Goal: Communication & Community: Share content

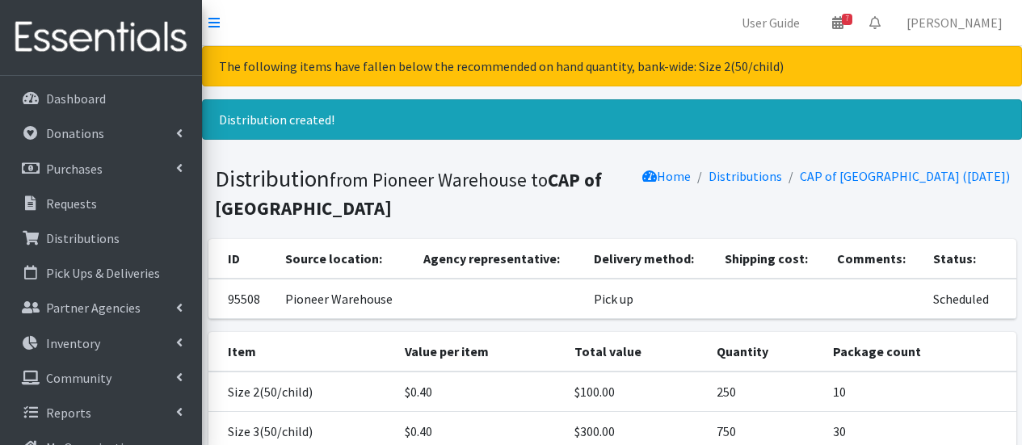
click at [121, 88] on link "Dashboard" at bounding box center [100, 98] width 189 height 32
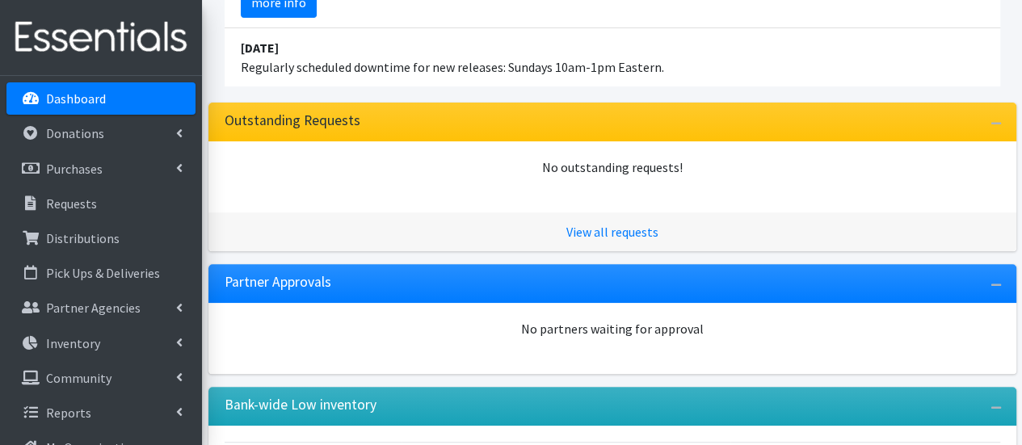
scroll to position [265, 0]
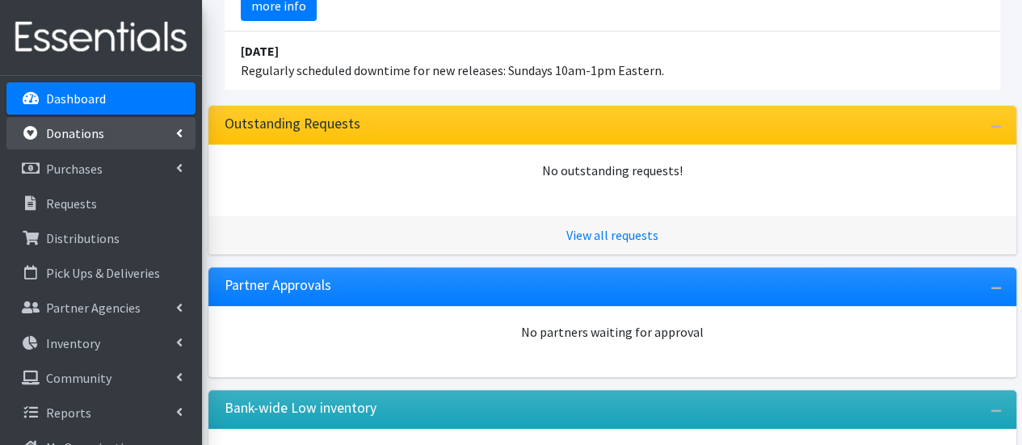
click at [110, 140] on link "Donations" at bounding box center [100, 133] width 189 height 32
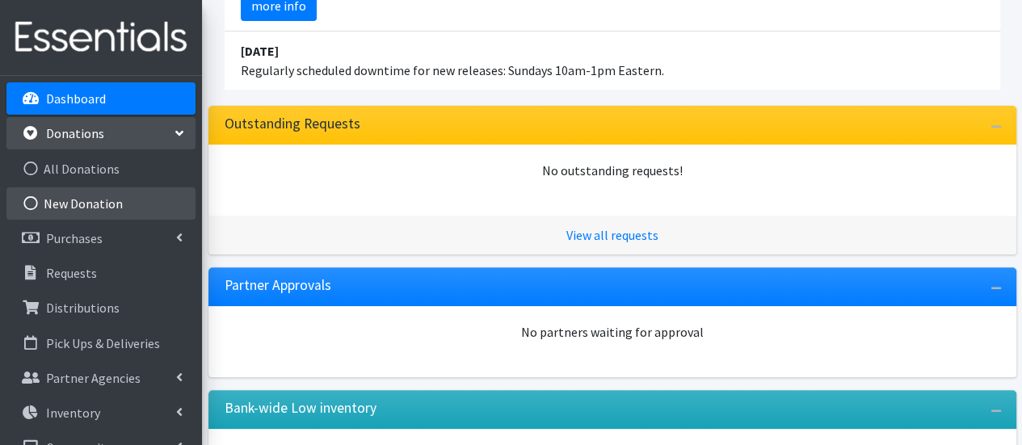
click at [116, 204] on link "New Donation" at bounding box center [100, 203] width 189 height 32
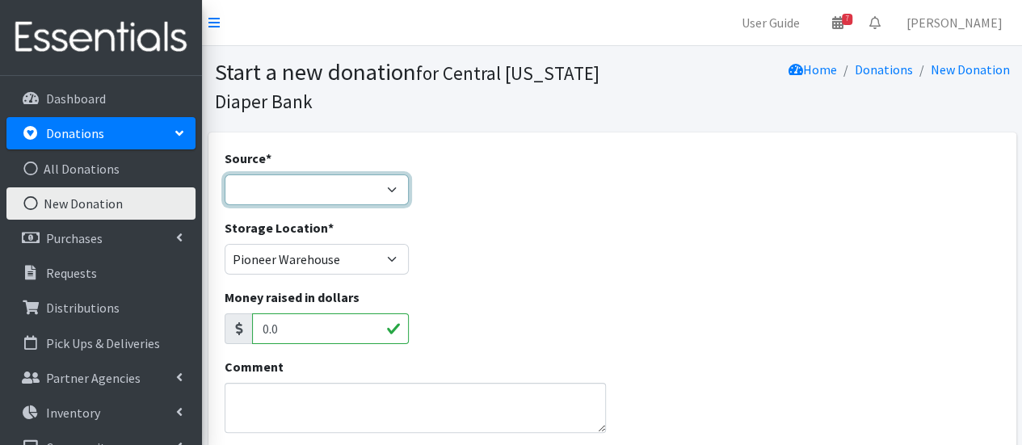
click at [359, 183] on select "Product Drive Manufacturer Donation Site Misc. Donation" at bounding box center [317, 190] width 185 height 31
select select "Donation Site"
click at [225, 175] on select "Product Drive Manufacturer Donation Site Misc. Donation" at bounding box center [317, 190] width 185 height 31
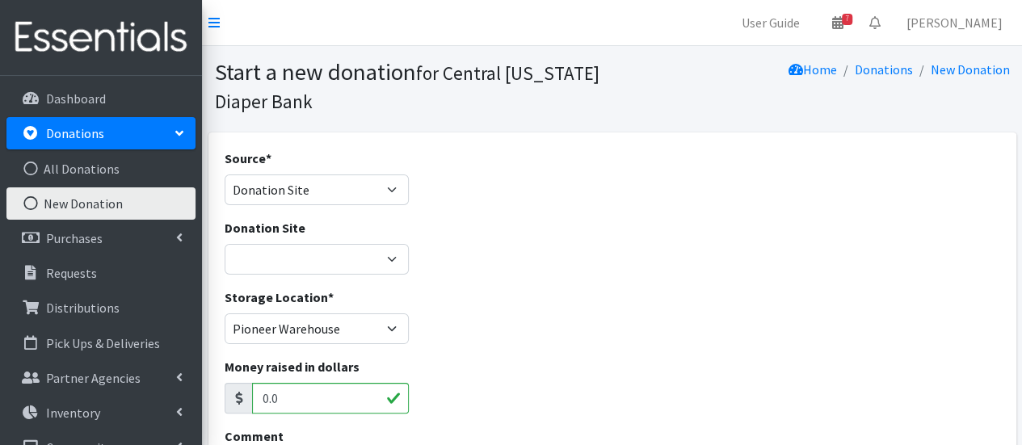
click at [355, 235] on div "Donation Site Cicero Library CNYDB Donation Bin Community Library of DeWitt and…" at bounding box center [317, 246] width 185 height 57
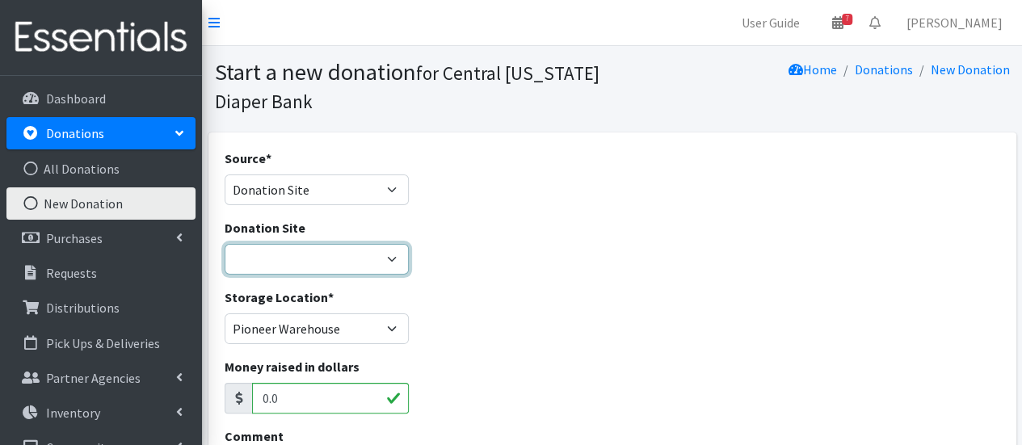
click at [358, 252] on select "Cicero Library CNYDB Donation Bin Community Library of DeWitt and Jamesville Fa…" at bounding box center [317, 259] width 185 height 31
select select "49"
click at [225, 244] on select "Cicero Library CNYDB Donation Bin Community Library of DeWitt and Jamesville Fa…" at bounding box center [317, 259] width 185 height 31
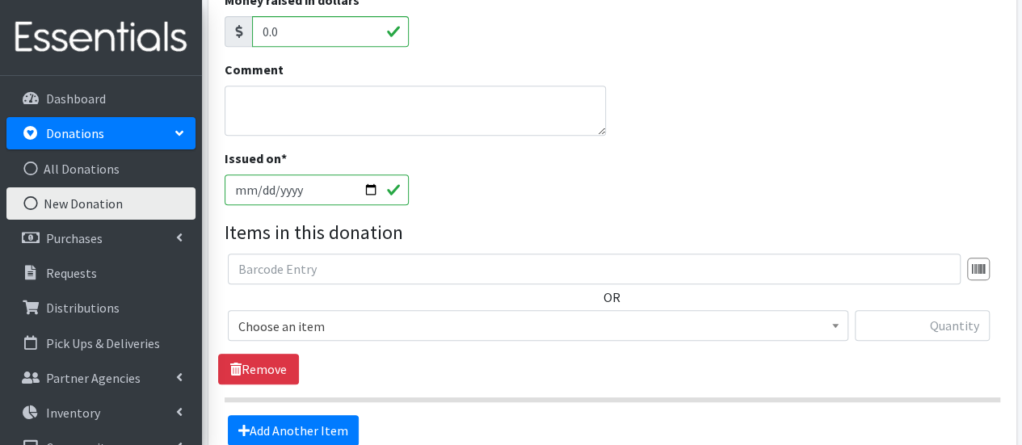
scroll to position [461, 0]
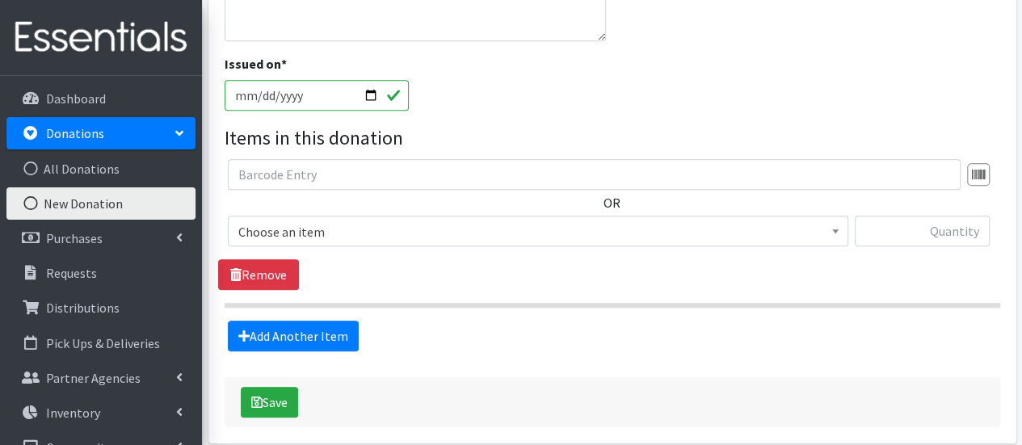
click at [589, 230] on span "Choose an item" at bounding box center [538, 232] width 600 height 23
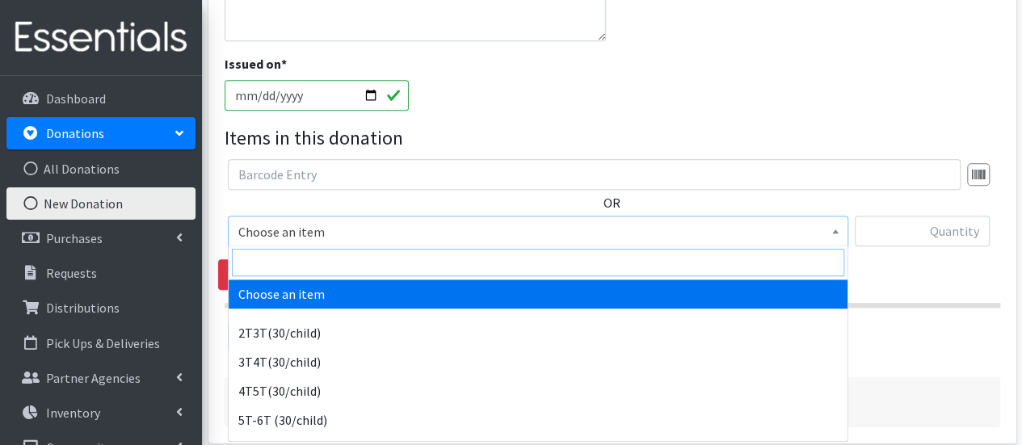
click at [559, 261] on input "search" at bounding box center [538, 262] width 612 height 27
type input "1"
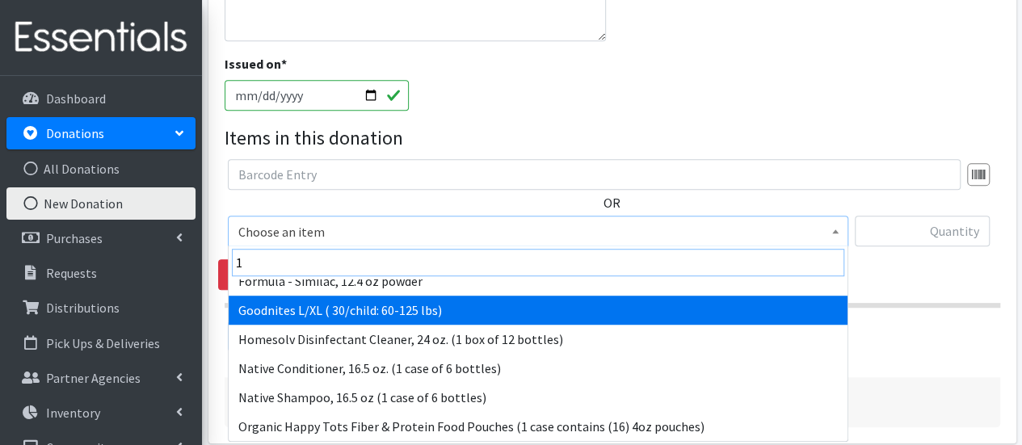
scroll to position [71, 0]
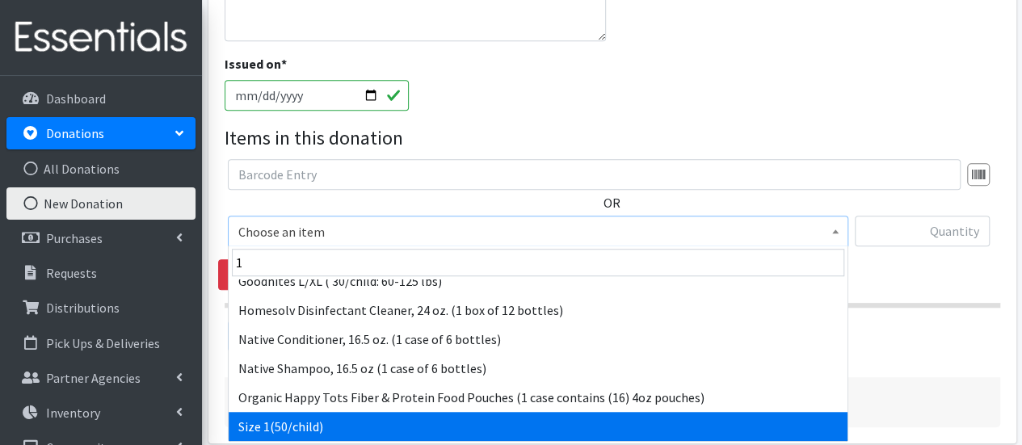
select select "950"
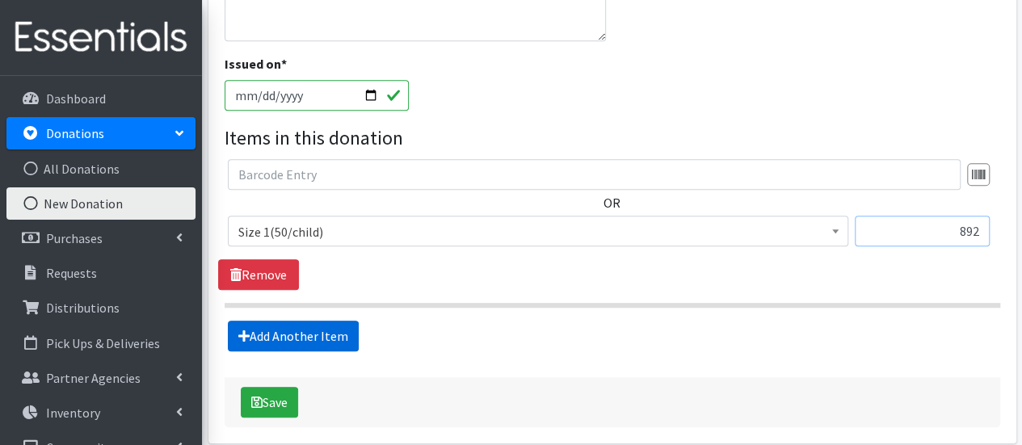
type input "892"
click at [320, 335] on link "Add Another Item" at bounding box center [293, 336] width 131 height 31
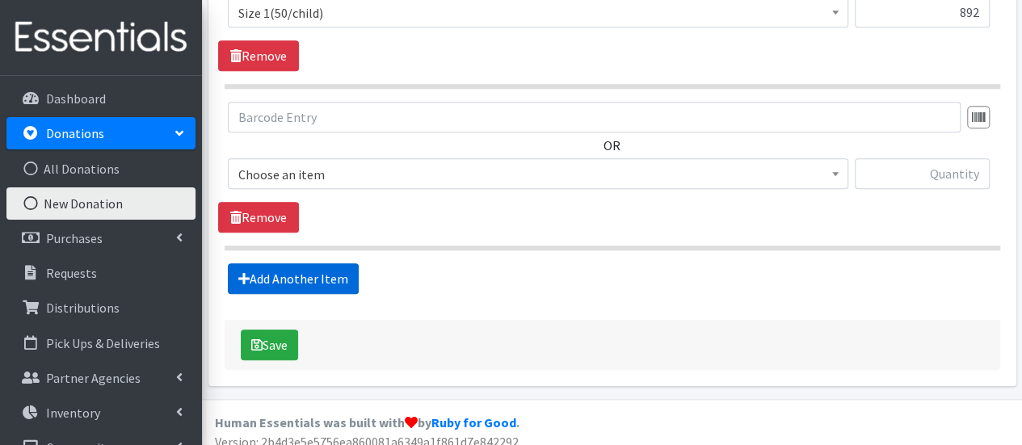
scroll to position [692, 0]
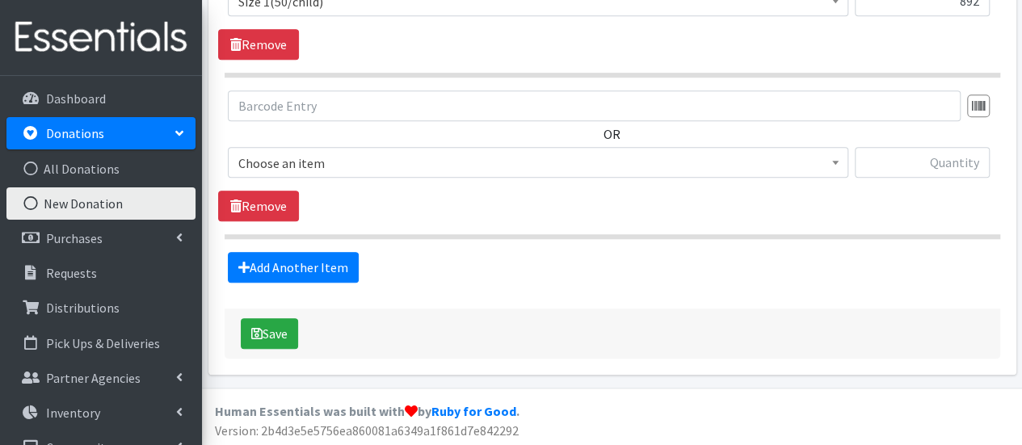
click at [324, 167] on span "Choose an item" at bounding box center [538, 163] width 600 height 23
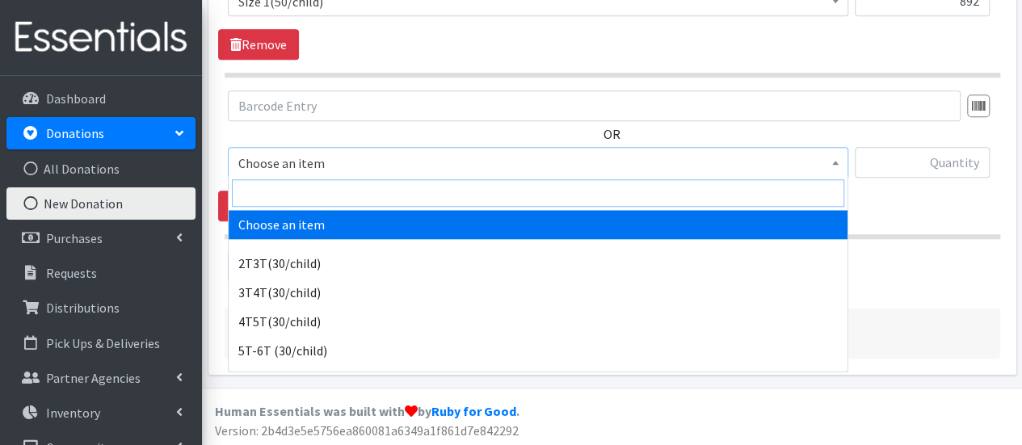
click at [323, 196] on input "search" at bounding box center [538, 192] width 612 height 27
type input "2"
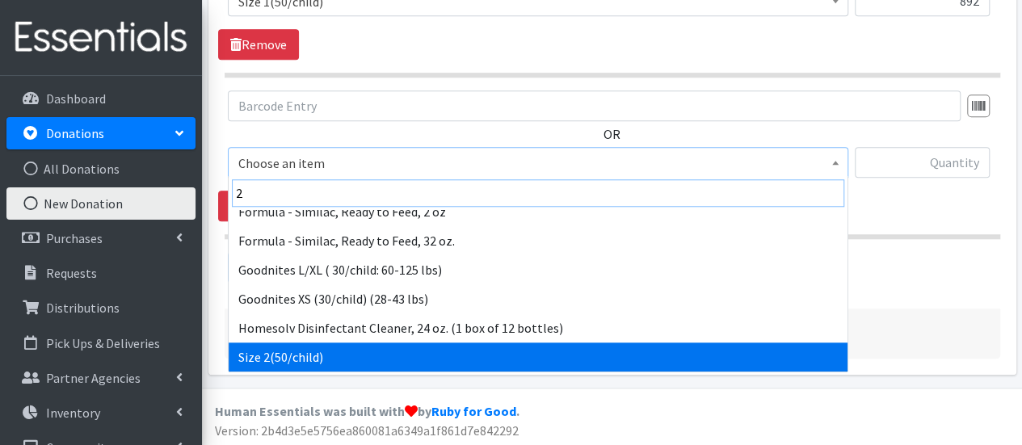
scroll to position [187, 0]
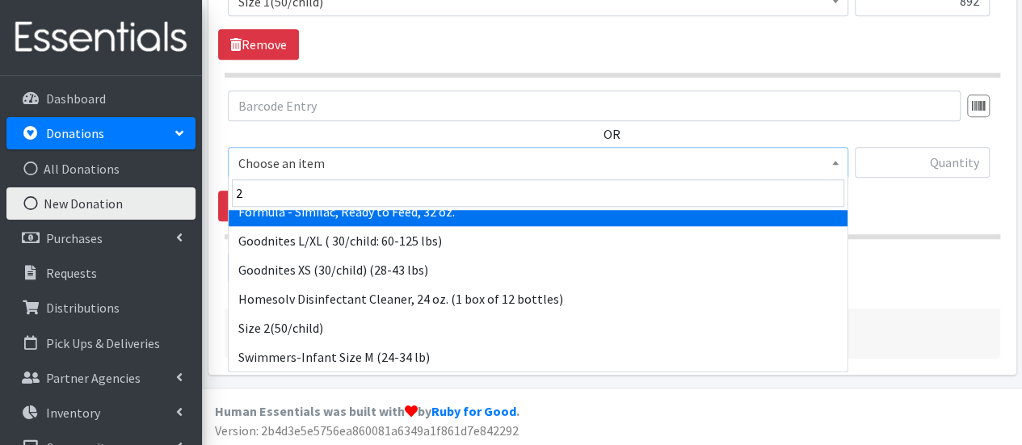
select select "14674"
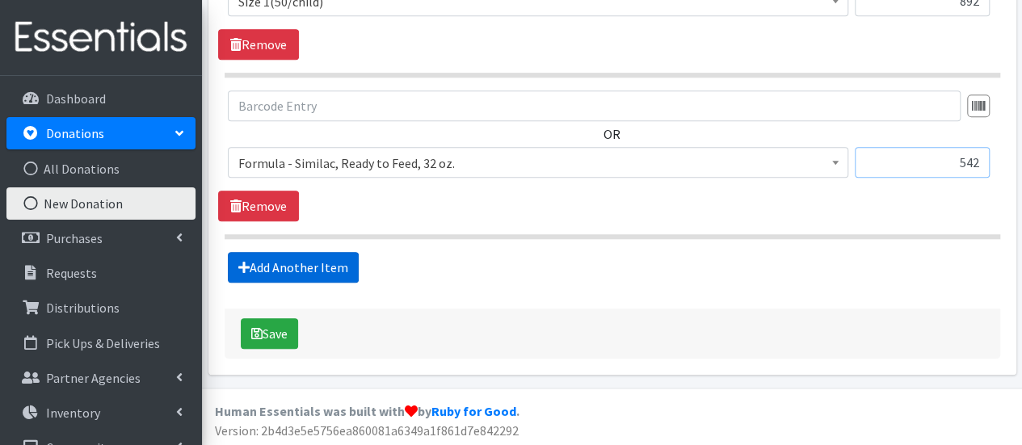
type input "542"
click at [281, 261] on link "Add Another Item" at bounding box center [293, 267] width 131 height 31
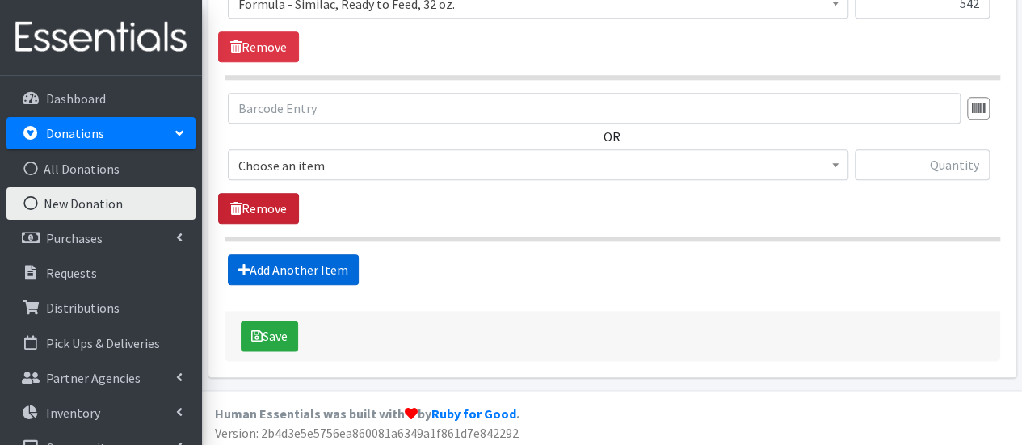
scroll to position [852, 0]
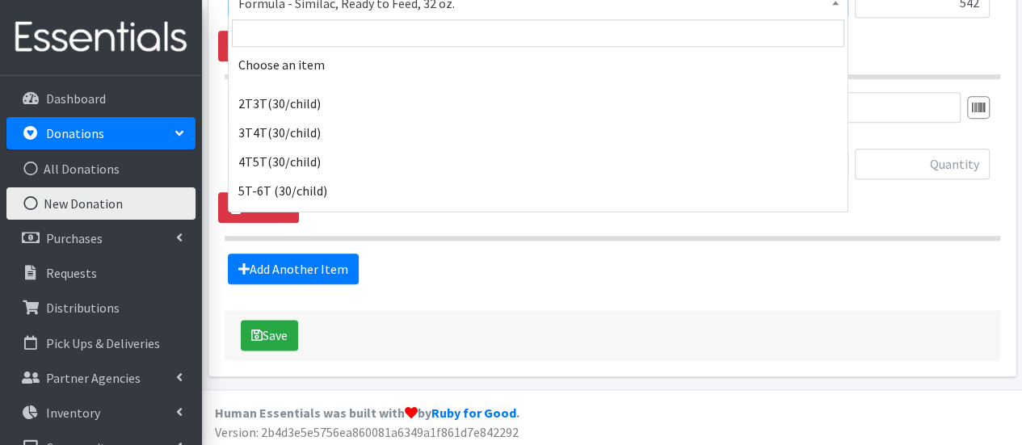
click at [413, 9] on span "Formula - Similac, Ready to Feed, 32 oz." at bounding box center [538, 3] width 600 height 23
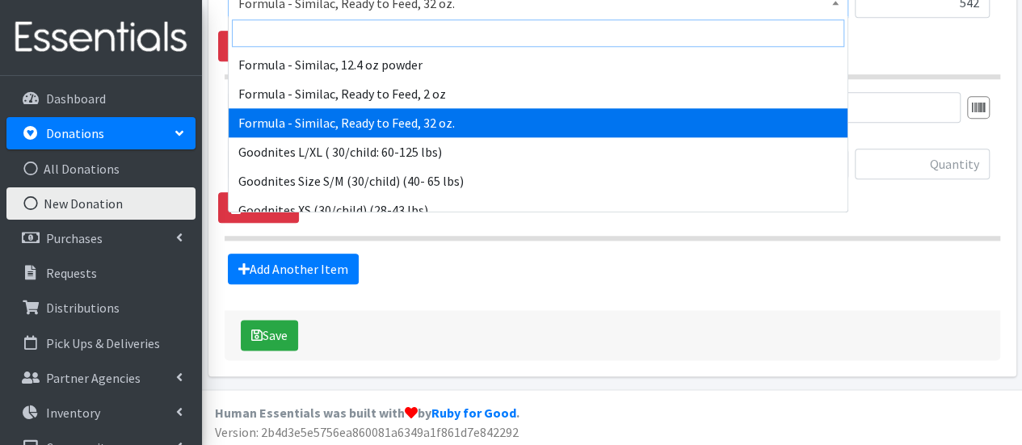
click at [404, 33] on input "search" at bounding box center [538, 32] width 612 height 27
type input "2"
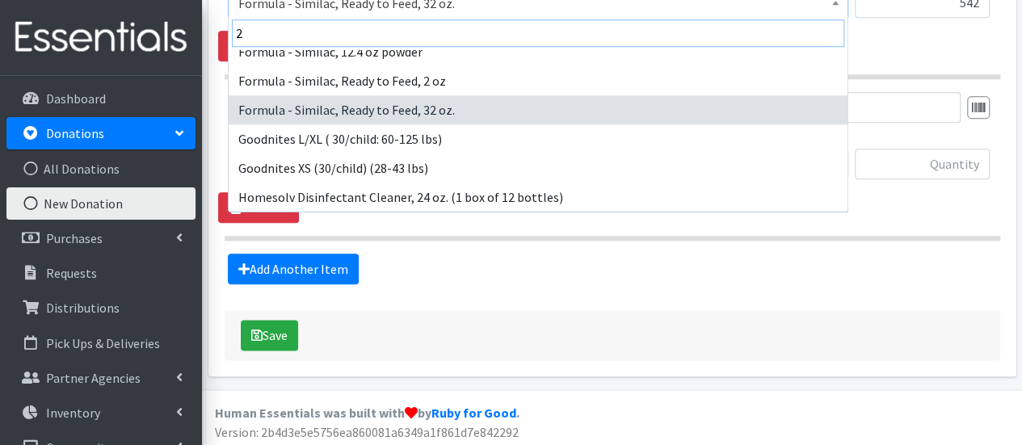
scroll to position [187, 0]
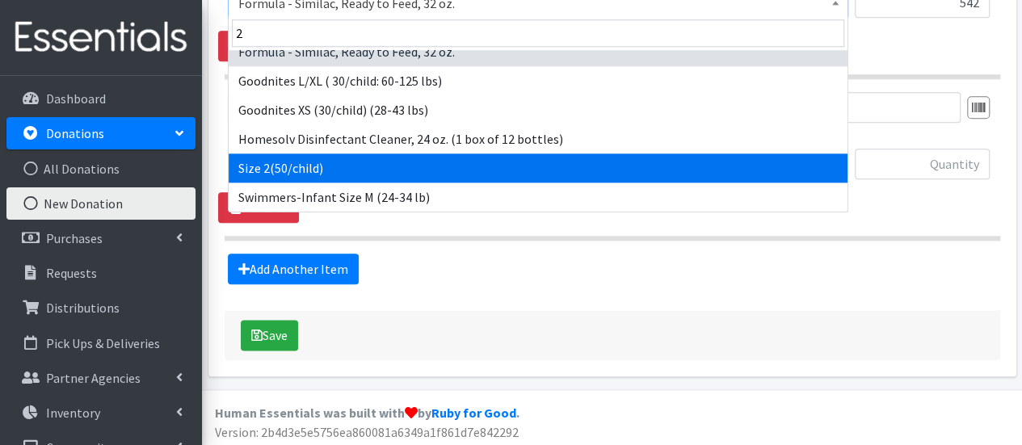
select select "951"
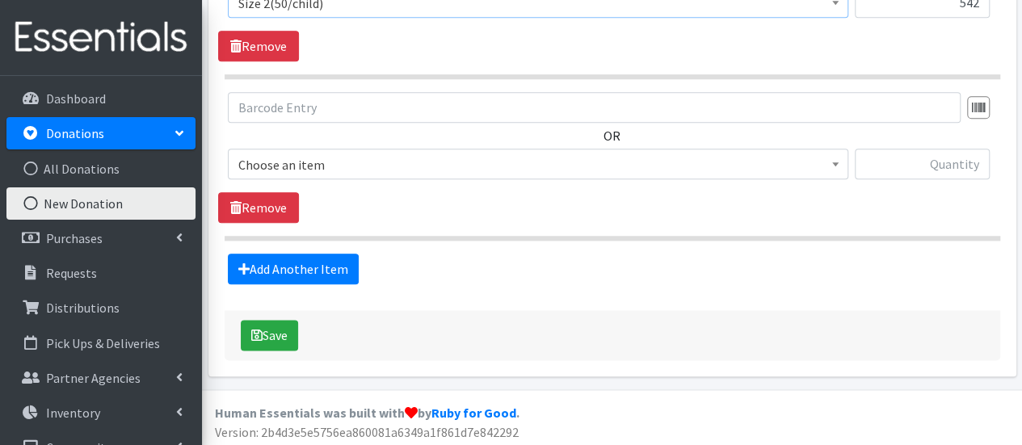
scroll to position [837, 0]
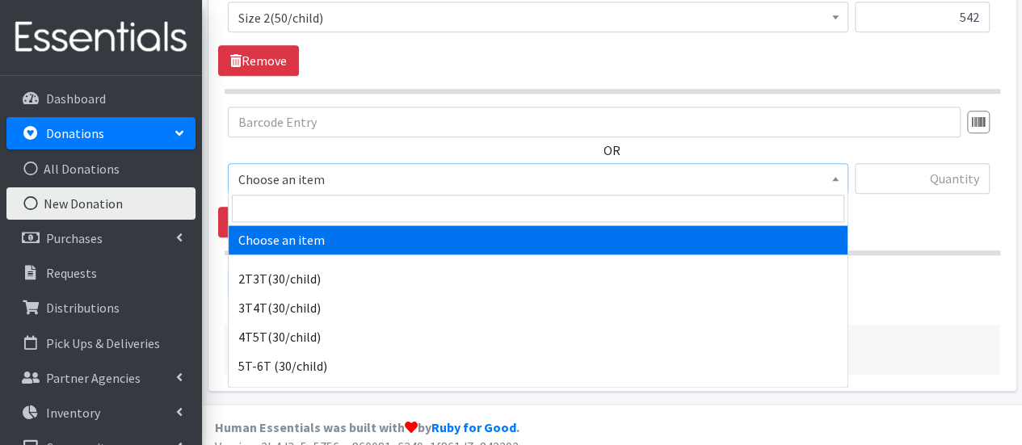
click at [341, 172] on span "Choose an item" at bounding box center [538, 179] width 600 height 23
click at [335, 200] on input "search" at bounding box center [538, 208] width 612 height 27
type input "3"
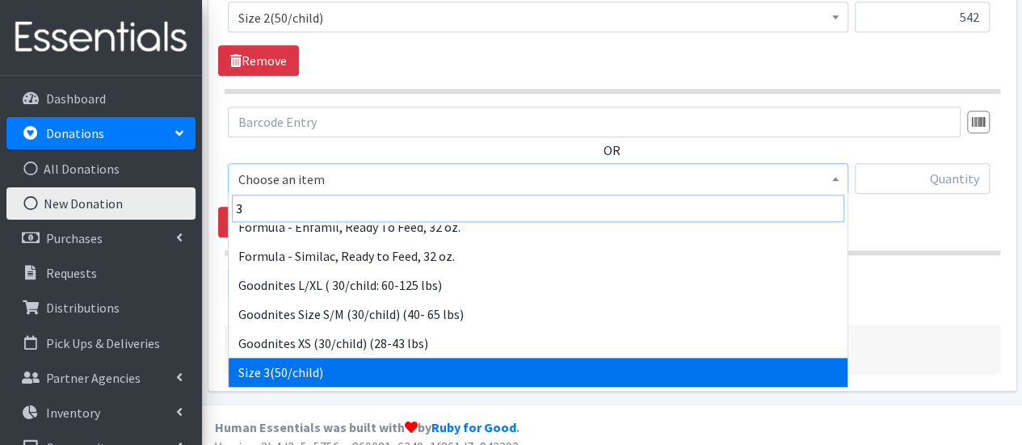
scroll to position [158, 0]
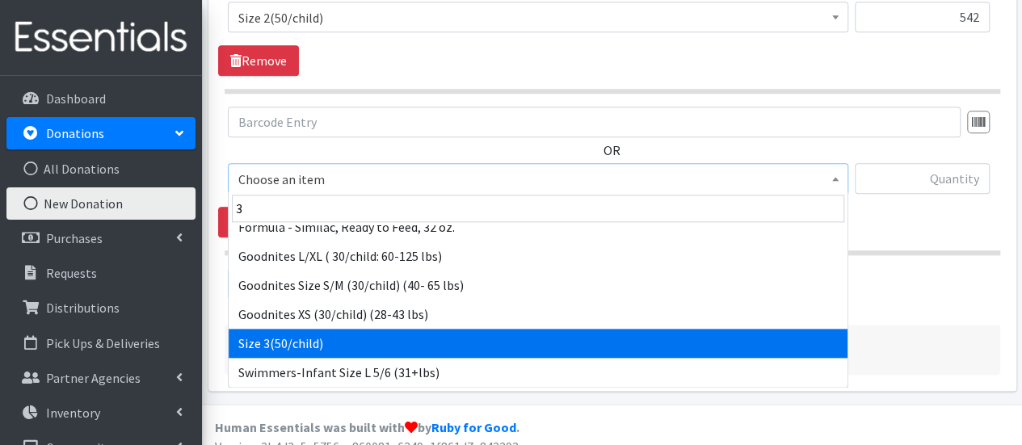
select select "954"
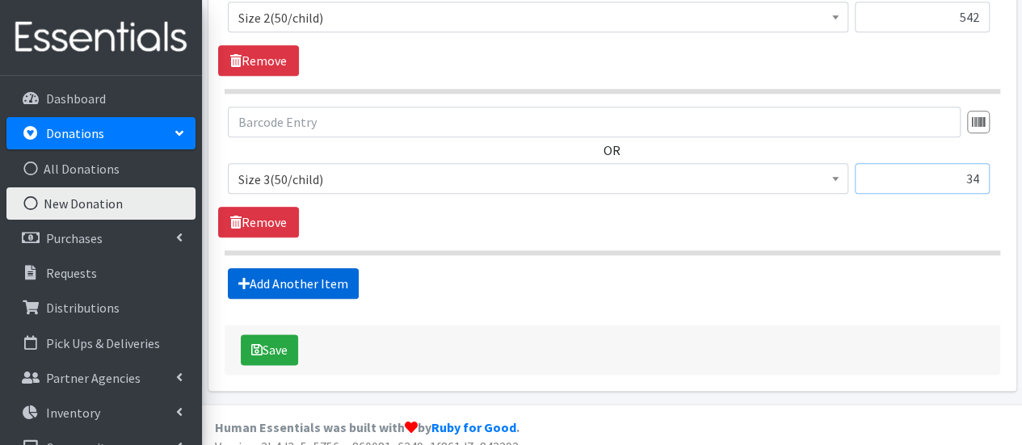
type input "34"
click at [297, 283] on link "Add Another Item" at bounding box center [293, 283] width 131 height 31
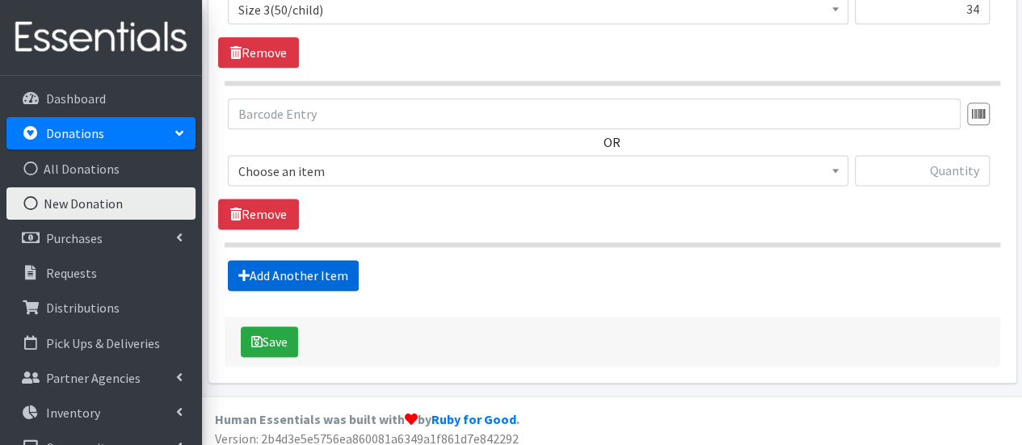
scroll to position [1013, 0]
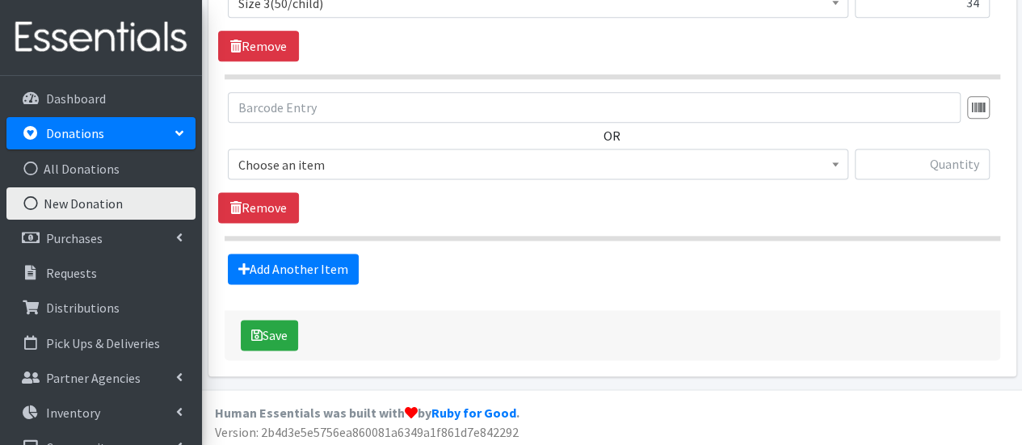
click at [305, 170] on span "Choose an item" at bounding box center [538, 165] width 600 height 23
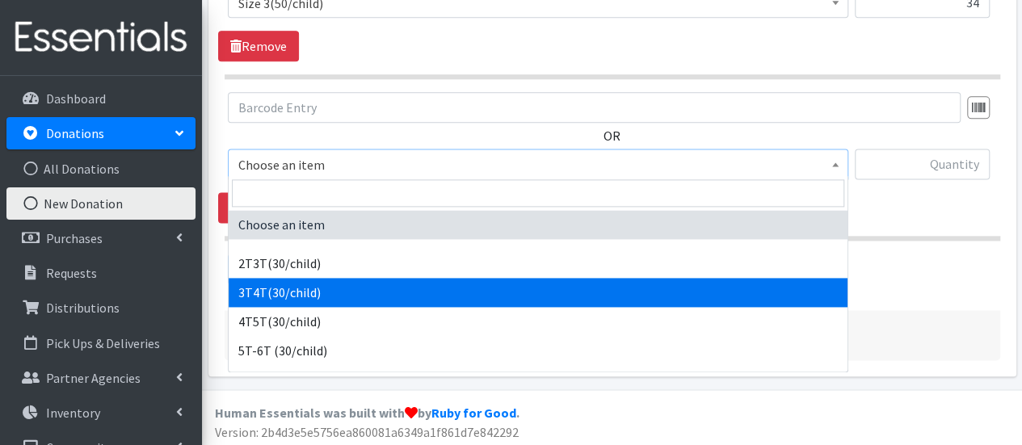
select select "941"
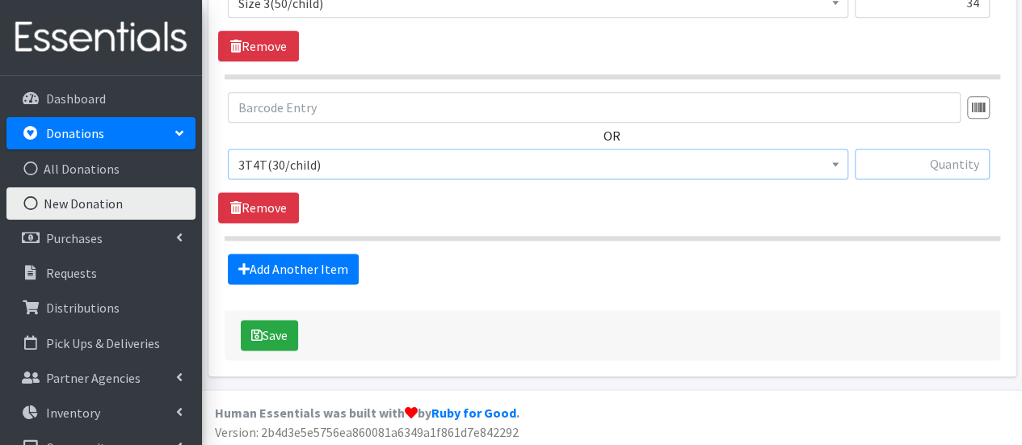
click at [894, 150] on input "text" at bounding box center [922, 164] width 135 height 31
type input "15"
click at [293, 267] on link "Add Another Item" at bounding box center [293, 269] width 131 height 31
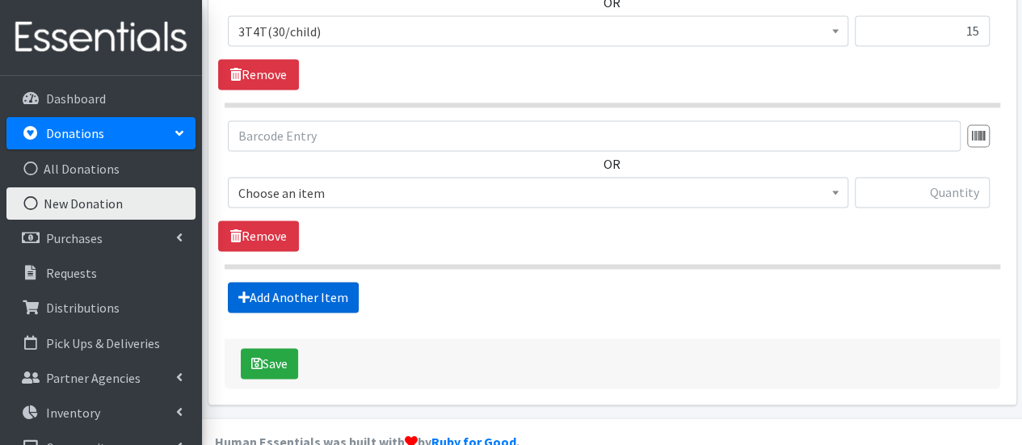
scroll to position [1173, 0]
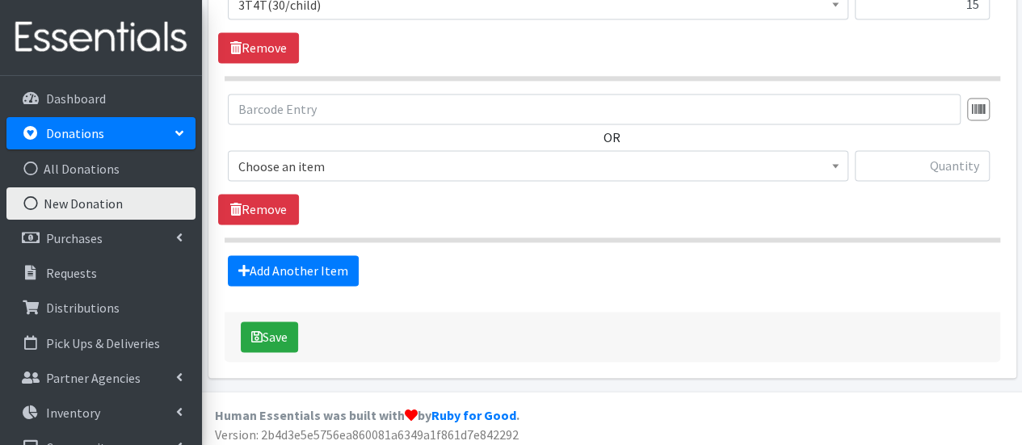
click at [303, 161] on span "Choose an item" at bounding box center [538, 166] width 600 height 23
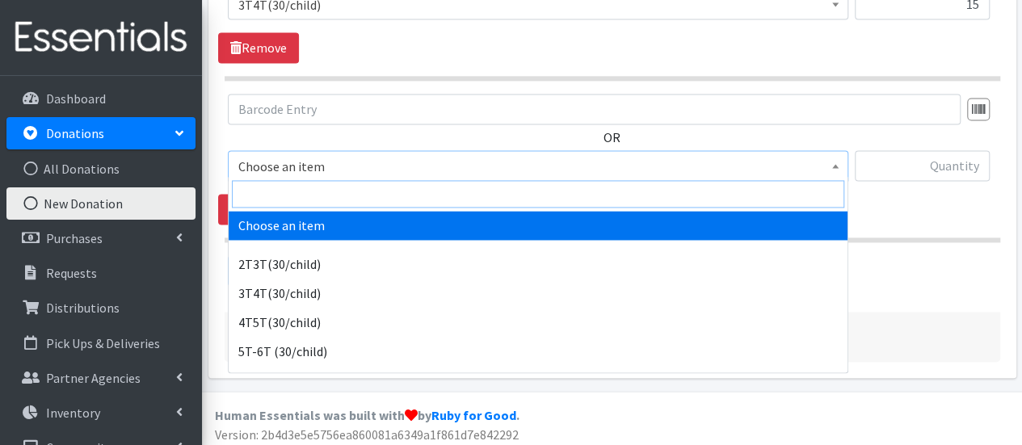
click at [309, 189] on input "search" at bounding box center [538, 193] width 612 height 27
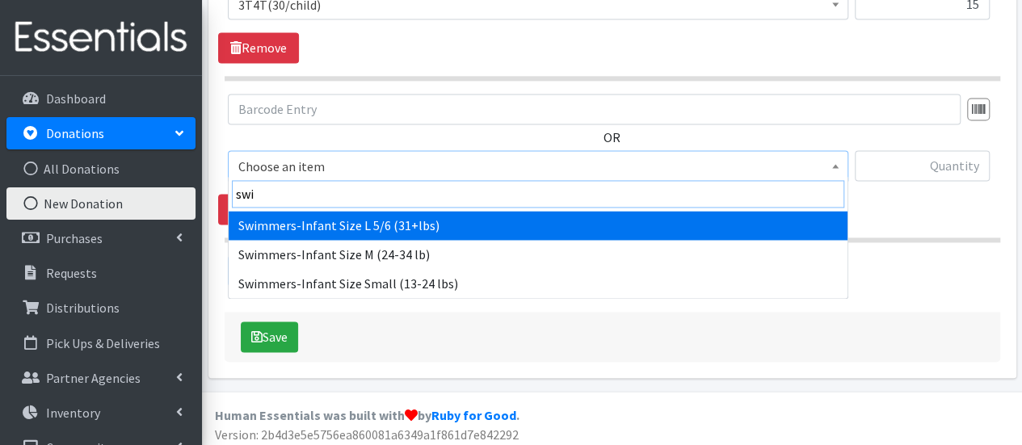
type input "swim"
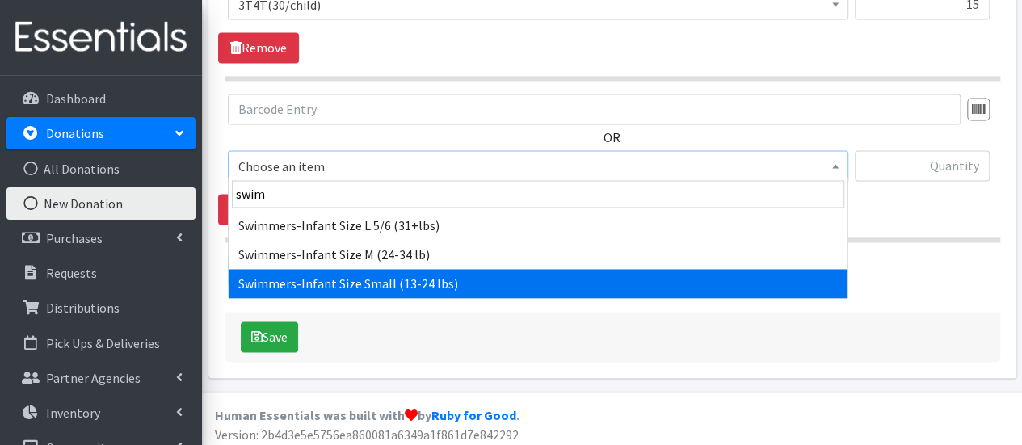
select select "6938"
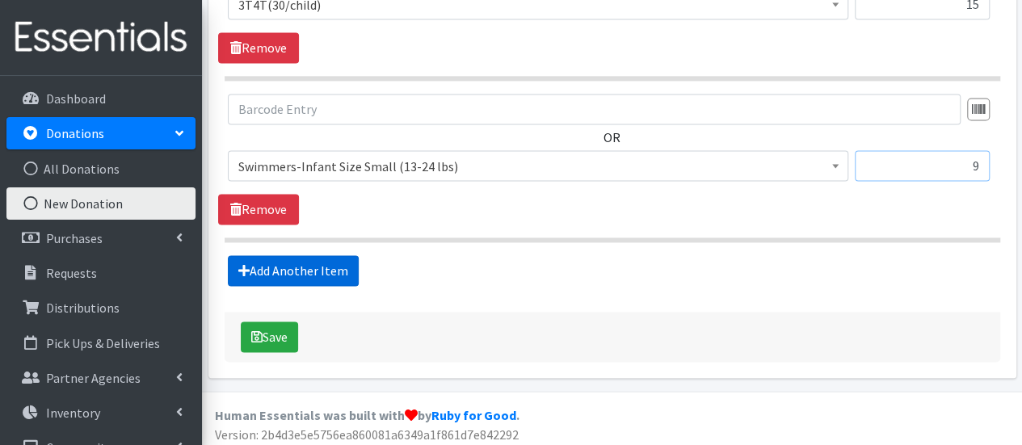
type input "9"
click at [288, 271] on link "Add Another Item" at bounding box center [293, 270] width 131 height 31
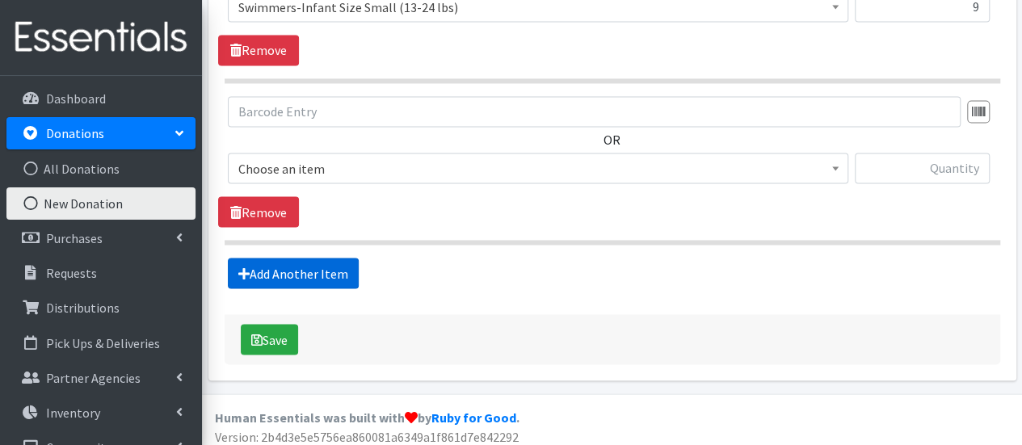
scroll to position [1335, 0]
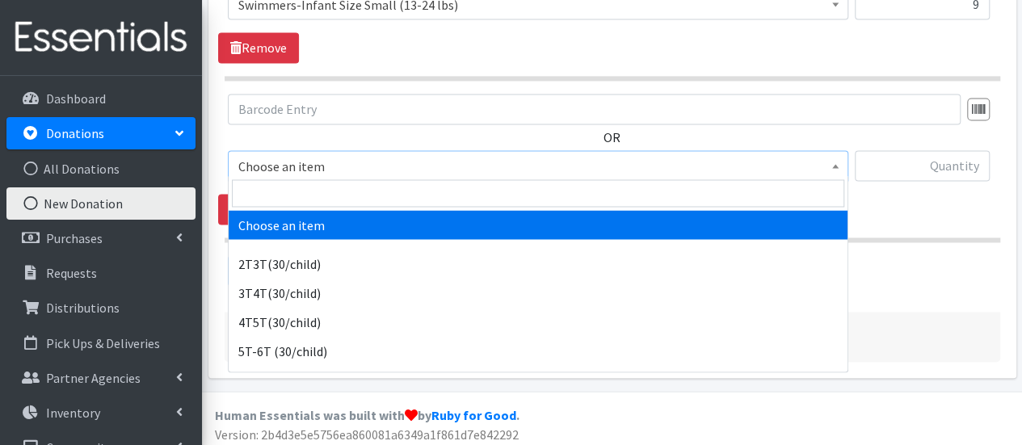
click at [318, 158] on span "Choose an item" at bounding box center [538, 166] width 600 height 23
click at [318, 187] on input "search" at bounding box center [538, 192] width 612 height 27
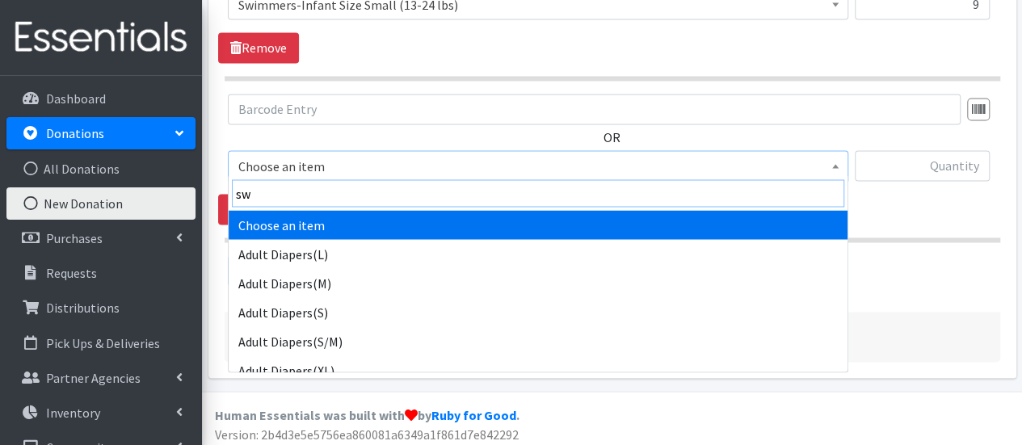
type input "swi"
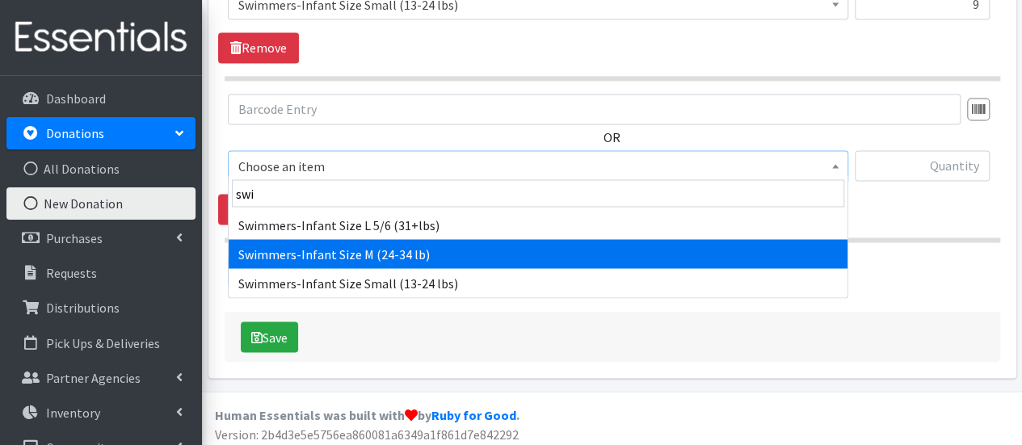
select select "6935"
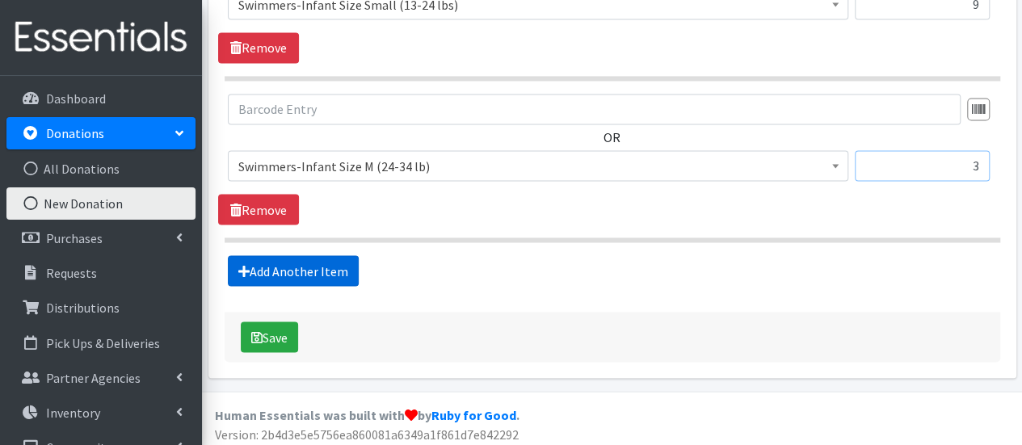
type input "3"
click at [305, 257] on link "Add Another Item" at bounding box center [293, 270] width 131 height 31
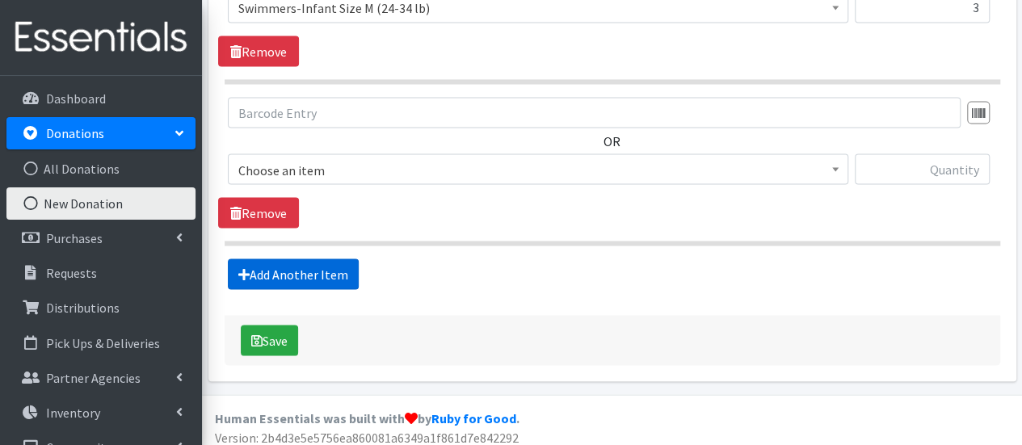
scroll to position [1495, 0]
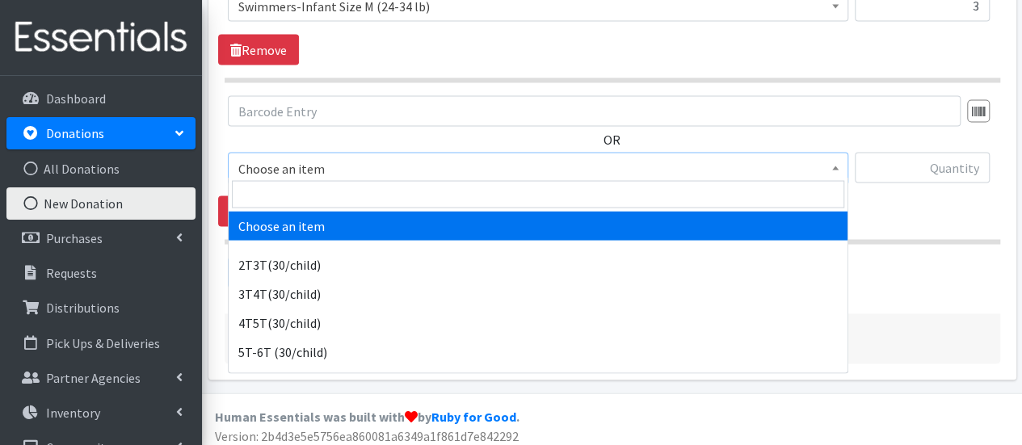
click at [309, 170] on span "Choose an item" at bounding box center [538, 168] width 600 height 23
click at [306, 185] on input "search" at bounding box center [538, 193] width 612 height 27
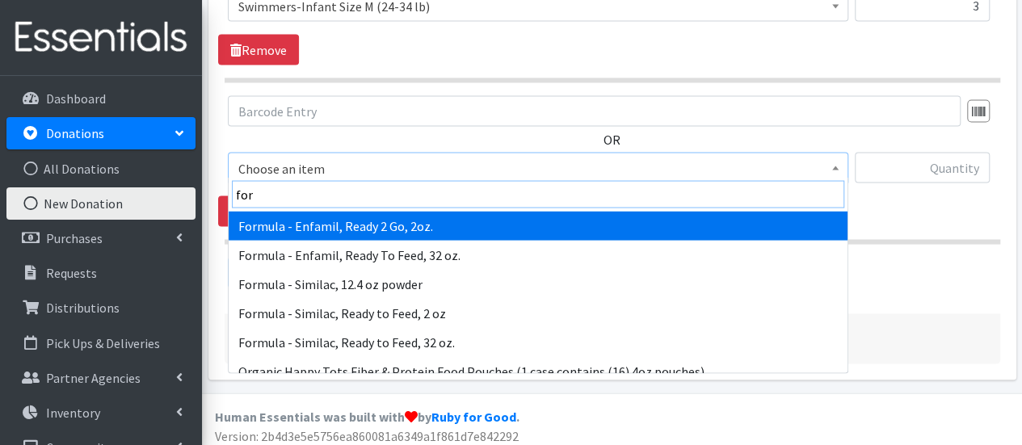
type input "form"
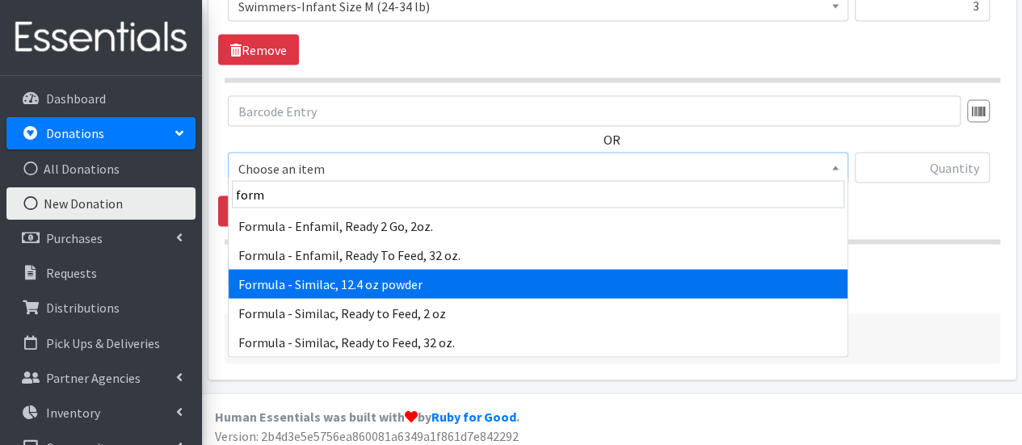
select select "6584"
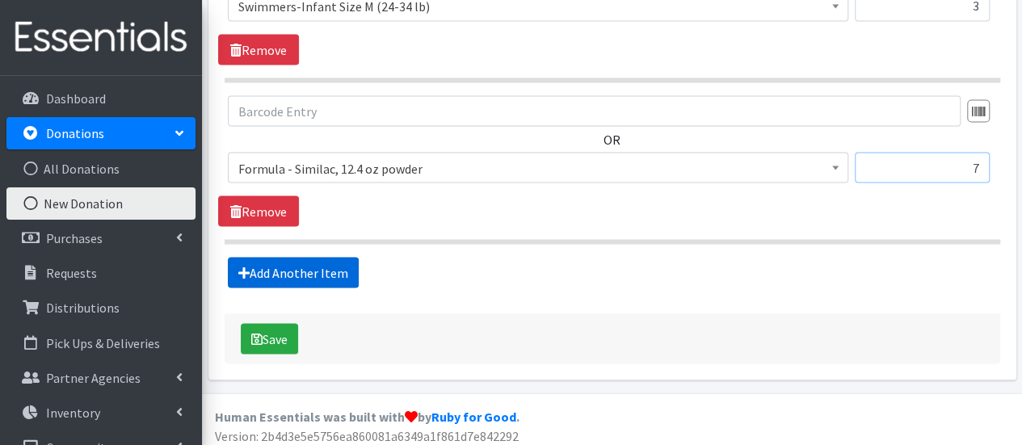
type input "7"
click at [269, 267] on link "Add Another Item" at bounding box center [293, 272] width 131 height 31
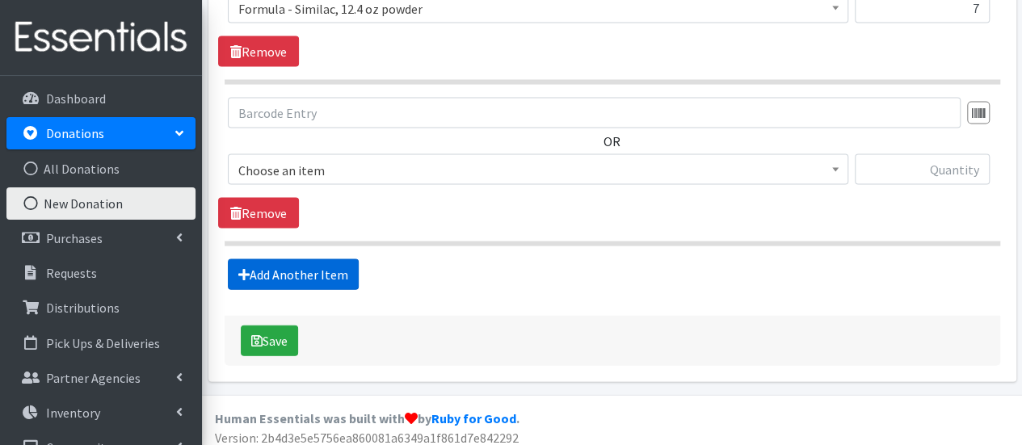
scroll to position [1656, 0]
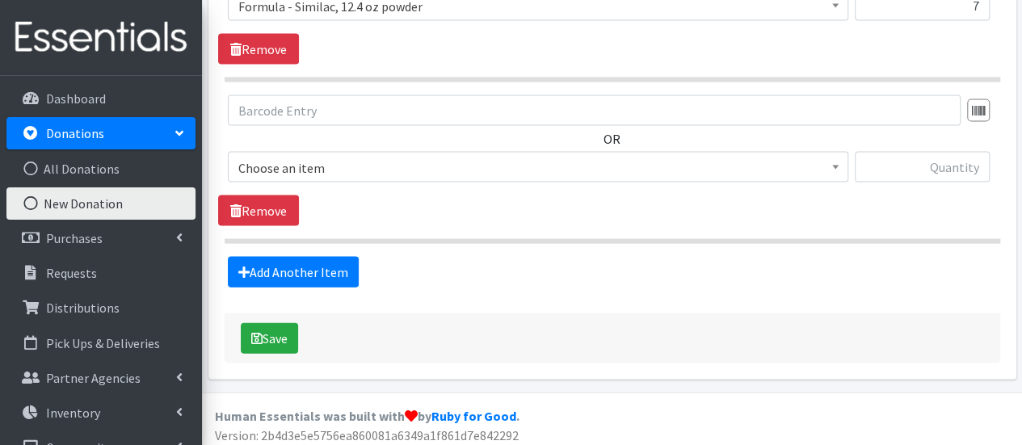
click at [389, 169] on span "Choose an item" at bounding box center [538, 168] width 600 height 23
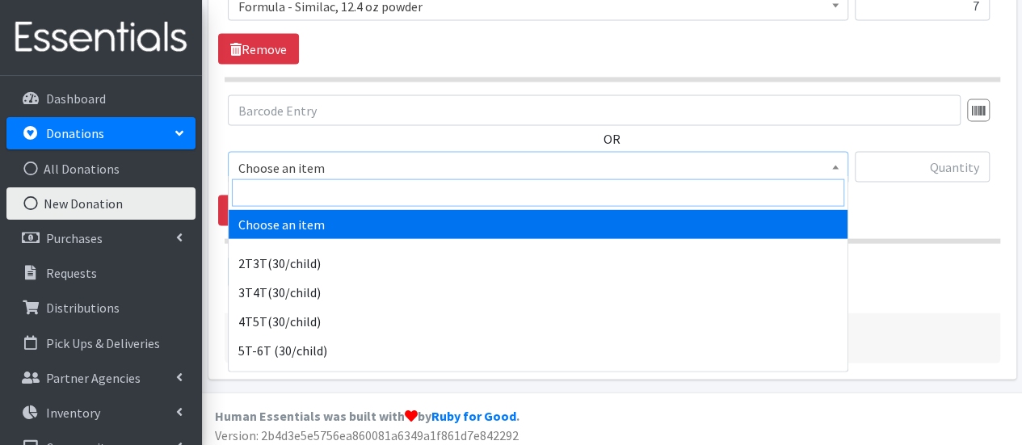
click at [388, 192] on input "search" at bounding box center [538, 192] width 612 height 27
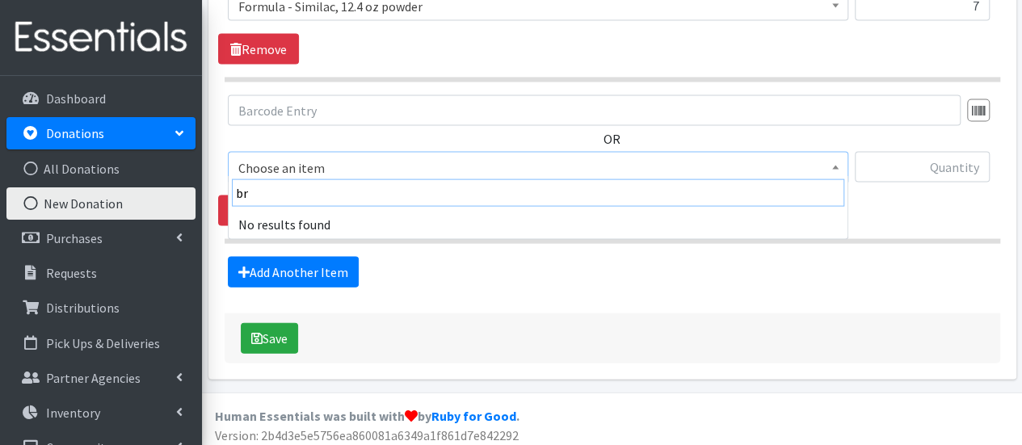
type input "b"
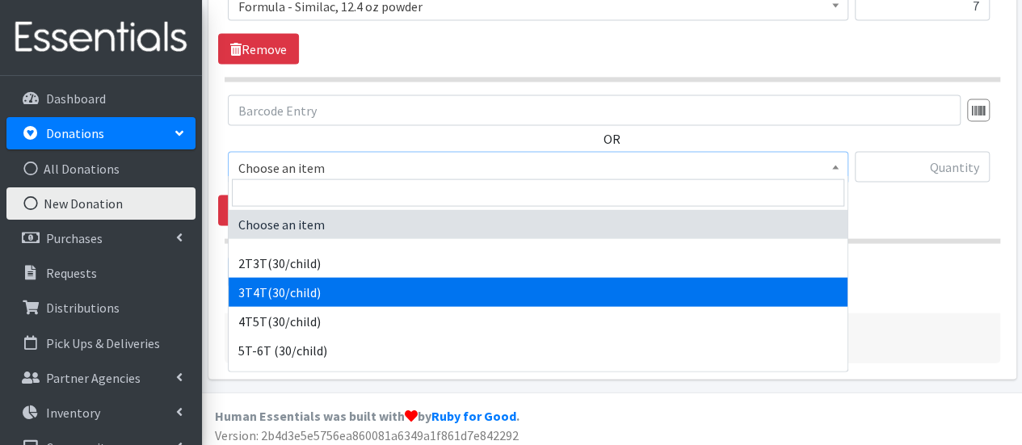
click at [963, 271] on div "Add Another Item" at bounding box center [612, 272] width 788 height 31
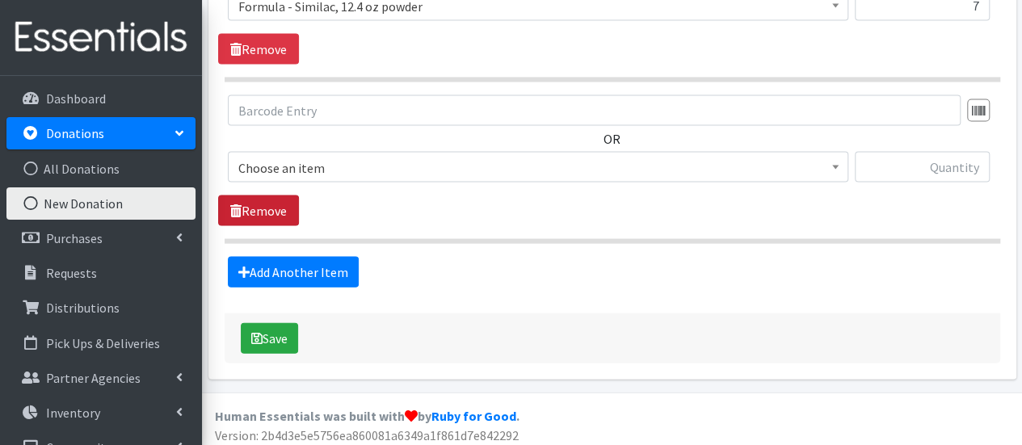
click at [258, 196] on link "Remove" at bounding box center [258, 211] width 81 height 31
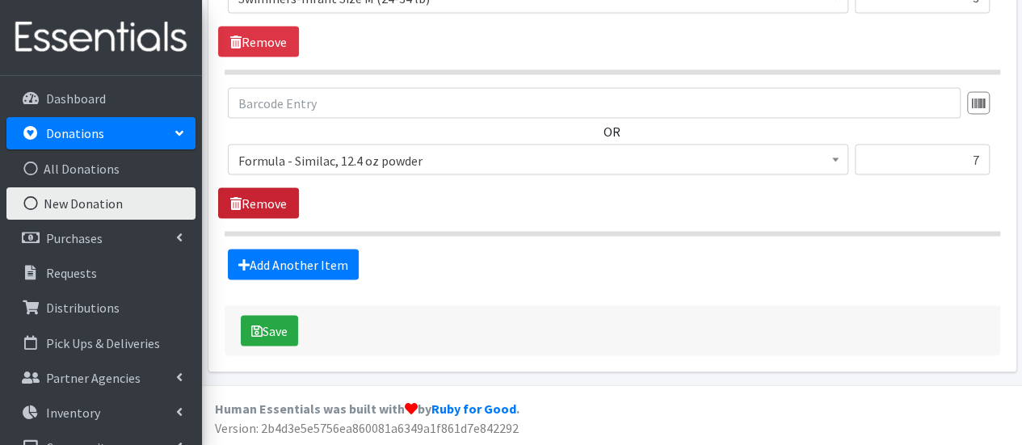
scroll to position [1495, 0]
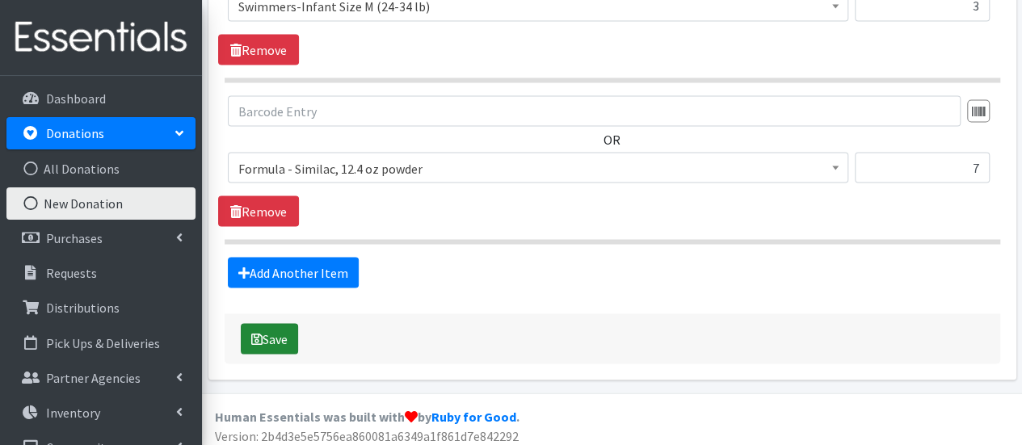
click at [285, 330] on button "Save" at bounding box center [269, 338] width 57 height 31
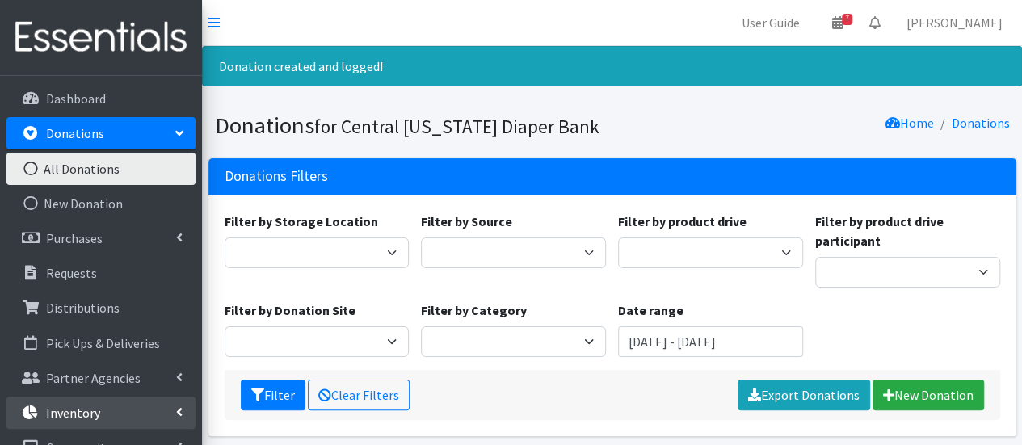
click at [129, 419] on link "Inventory" at bounding box center [100, 413] width 189 height 32
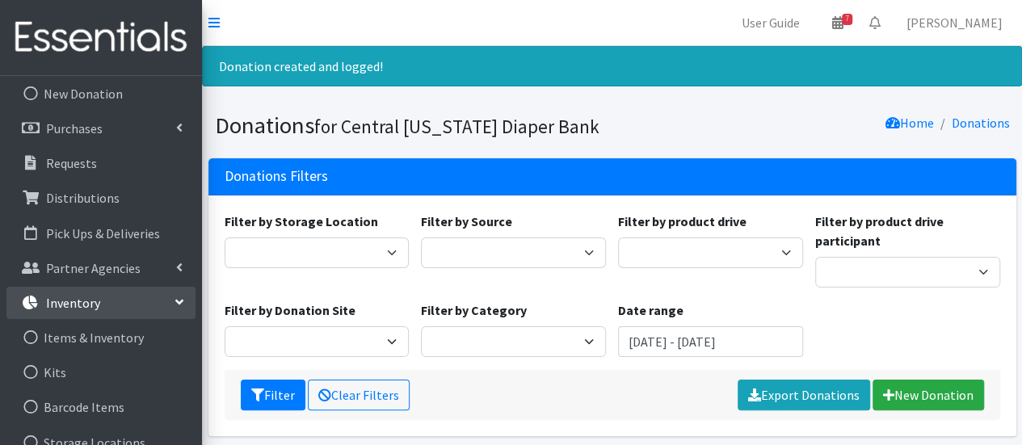
scroll to position [115, 0]
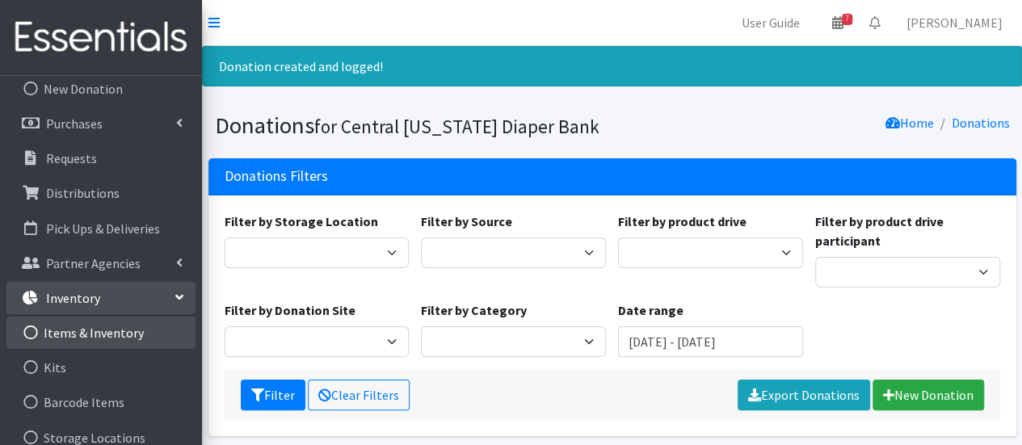
click at [152, 335] on link "Items & Inventory" at bounding box center [100, 333] width 189 height 32
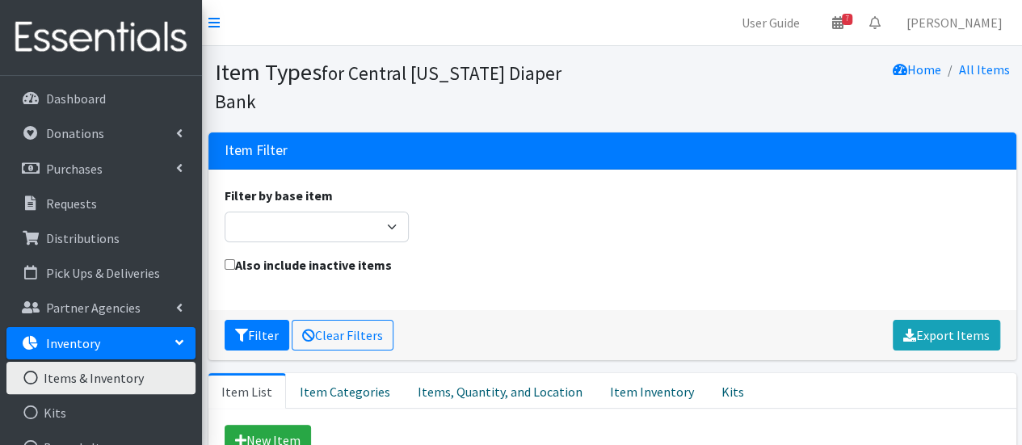
click at [411, 203] on div "Filter by base item Adult Briefs (Large/X-Large) Adult Briefs (Medium/Large) Ad…" at bounding box center [316, 214] width 197 height 57
drag, startPoint x: 411, startPoint y: 203, endPoint x: 773, endPoint y: 233, distance: 363.2
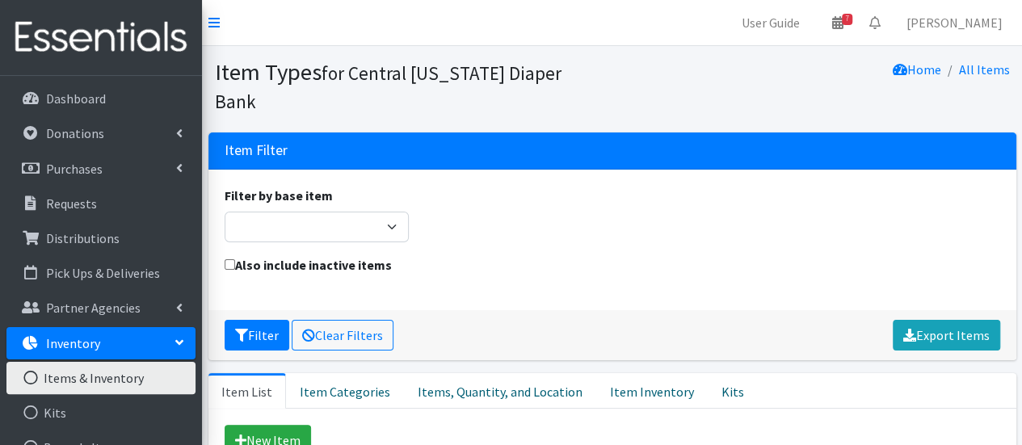
click at [773, 233] on form "Filter by base item Adult Briefs (Large/X-Large) Adult Briefs (Medium/Large) Ad…" at bounding box center [613, 240] width 776 height 108
click at [1009, 46] on section "Item Types for Central New York Diaper Bank Home All Items" at bounding box center [612, 89] width 820 height 86
click at [126, 251] on link "Distributions" at bounding box center [100, 238] width 189 height 32
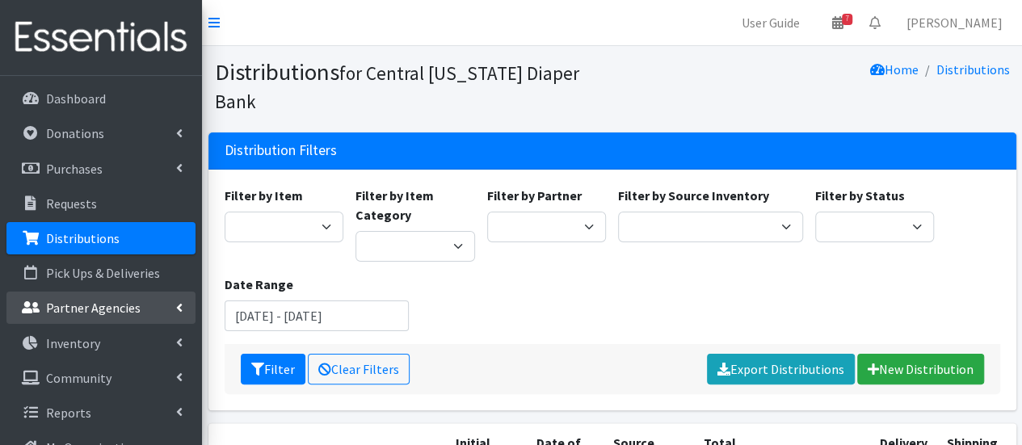
click at [129, 297] on link "Partner Agencies" at bounding box center [100, 308] width 189 height 32
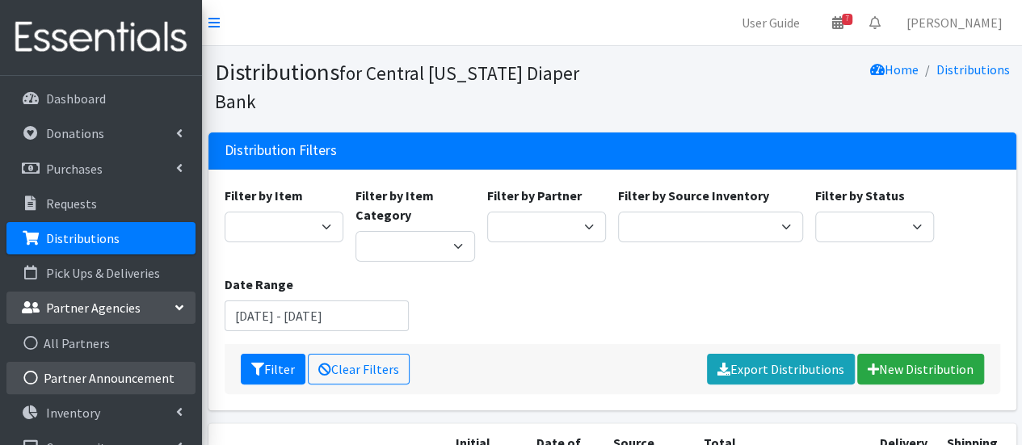
click at [130, 371] on link "Partner Announcement" at bounding box center [100, 378] width 189 height 32
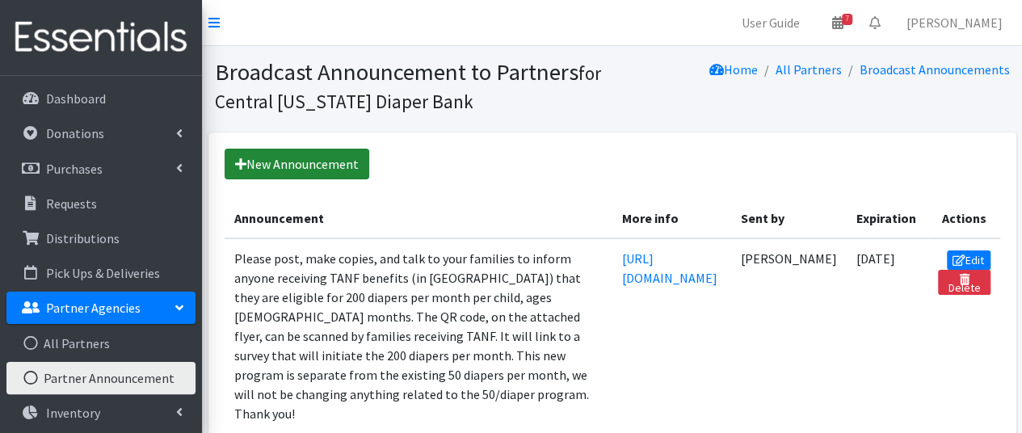
click at [297, 164] on link "New Announcement" at bounding box center [297, 164] width 145 height 31
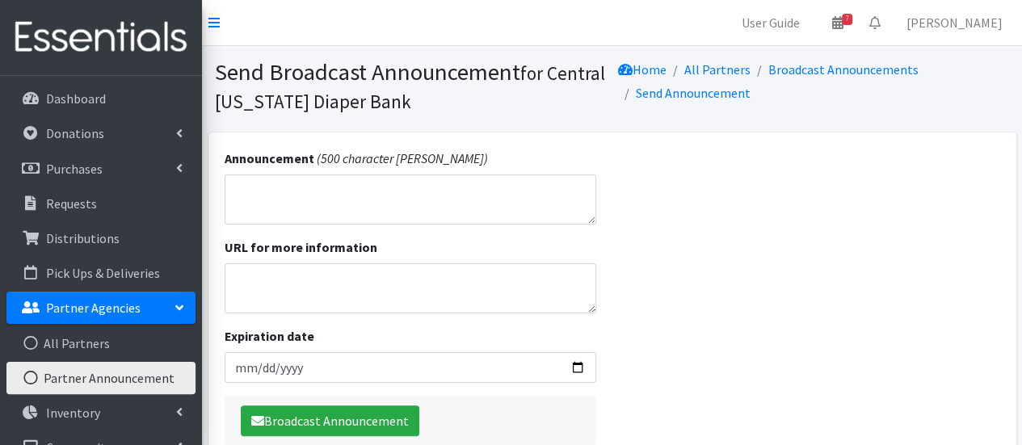
click at [320, 204] on textarea "Announcement" at bounding box center [411, 200] width 372 height 50
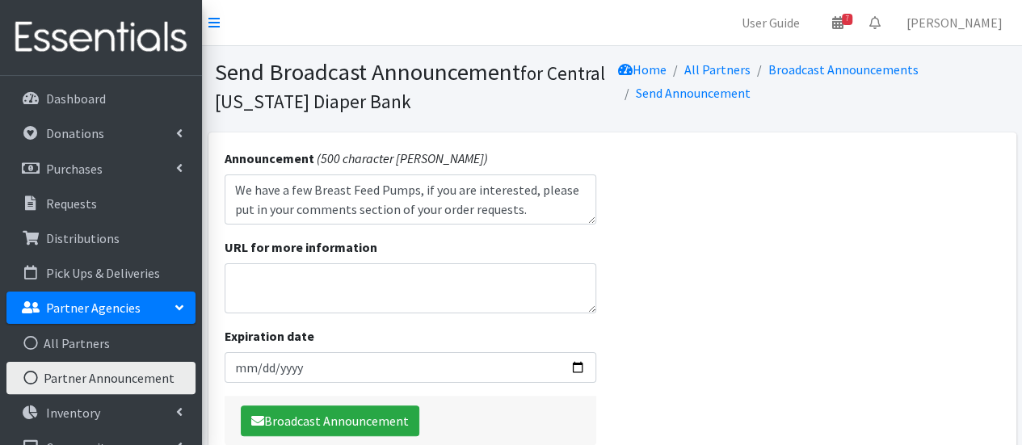
drag, startPoint x: 294, startPoint y: 188, endPoint x: 310, endPoint y: 193, distance: 16.9
click at [310, 193] on textarea "We have a few Breast Feed Pumps, if you are interested, please put in your comm…" at bounding box center [411, 200] width 372 height 50
click at [434, 196] on textarea "We have a couple Breast Feed Pumps, if you are interested, please put in your c…" at bounding box center [411, 200] width 372 height 50
drag, startPoint x: 410, startPoint y: 212, endPoint x: 427, endPoint y: 213, distance: 17.0
click at [427, 213] on textarea "We have a couple Breast Feed Pumps and a bottle warmer, if you are interested, …" at bounding box center [411, 200] width 372 height 50
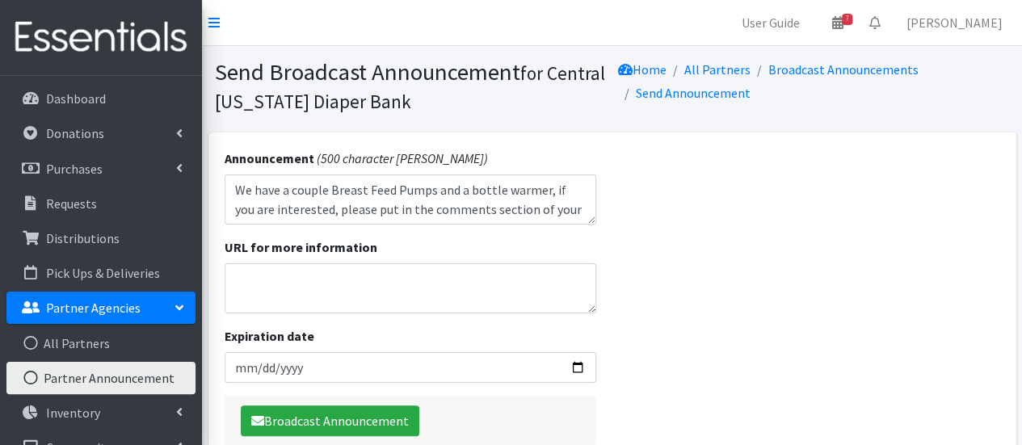
type textarea "We have a couple Breast Feed Pumps and a bottle warmer, if you are interested, …"
click at [246, 360] on input "Expiration date" at bounding box center [411, 367] width 372 height 31
type input "2024-10-01"
type input "0052-10-01"
type input "2025-10-01"
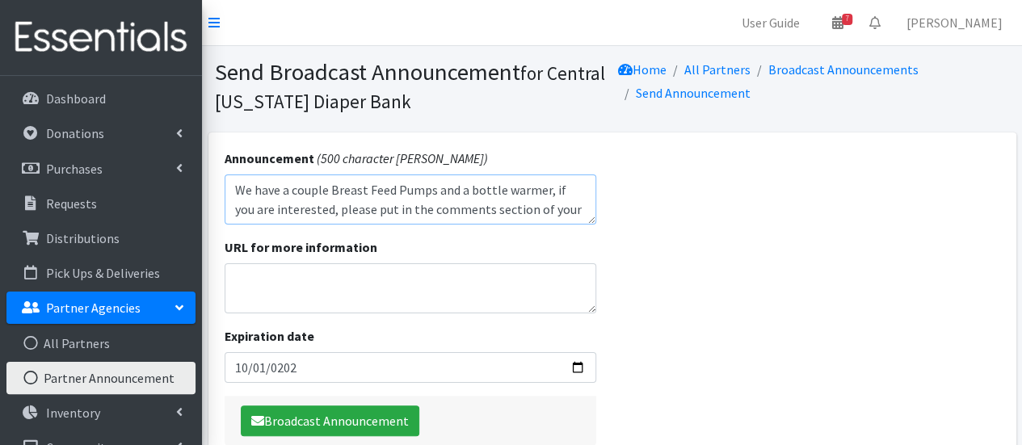
click at [392, 192] on textarea "We have a couple Breast Feed Pumps and a bottle warmer, if you are interested, …" at bounding box center [411, 200] width 372 height 50
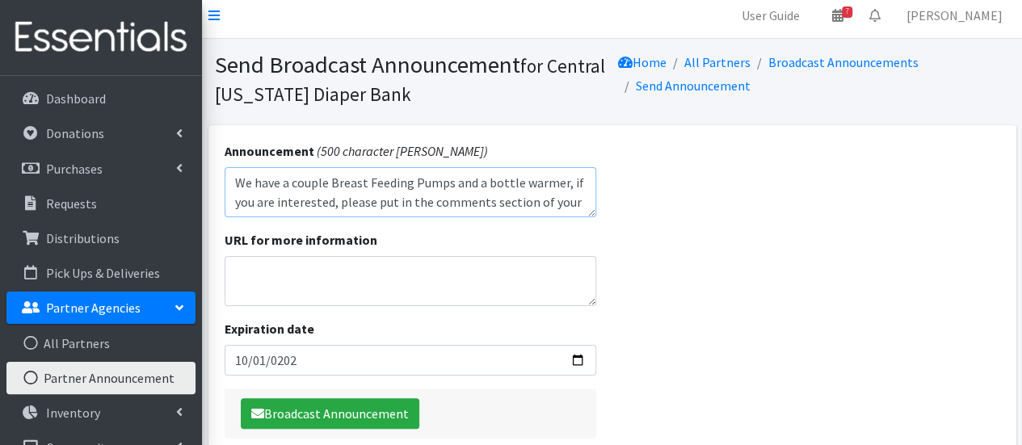
scroll to position [8, 0]
drag, startPoint x: 365, startPoint y: 182, endPoint x: 408, endPoint y: 182, distance: 42.8
click at [408, 182] on textarea "We have a couple Breast Feeding Pumps and a bottle warmer, if you are intereste…" at bounding box center [411, 191] width 372 height 50
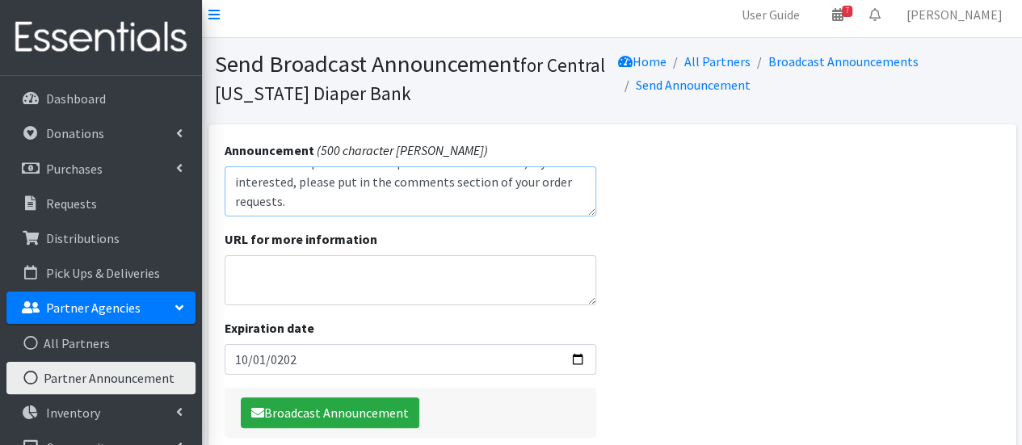
scroll to position [0, 0]
click at [407, 180] on textarea "We have a couple Breast Pumps and a bottle warmer, if you are interested, pleas…" at bounding box center [411, 191] width 372 height 50
click at [494, 179] on textarea "We have a couple Breast Pumps, a bottle warmer, if you are interested, please p…" at bounding box center [411, 191] width 372 height 50
click at [498, 180] on textarea "We have a couple Breast Pumps, a bottle warmer, if you are interested, please p…" at bounding box center [411, 191] width 372 height 50
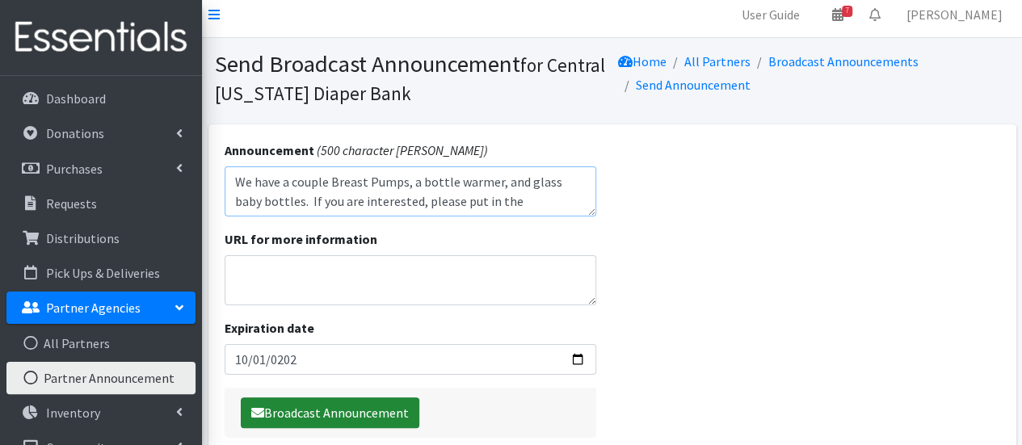
type textarea "We have a couple Breast Pumps, a bottle warmer, and glass baby bottles. If you …"
click at [330, 409] on button "Broadcast Announcement" at bounding box center [330, 413] width 179 height 31
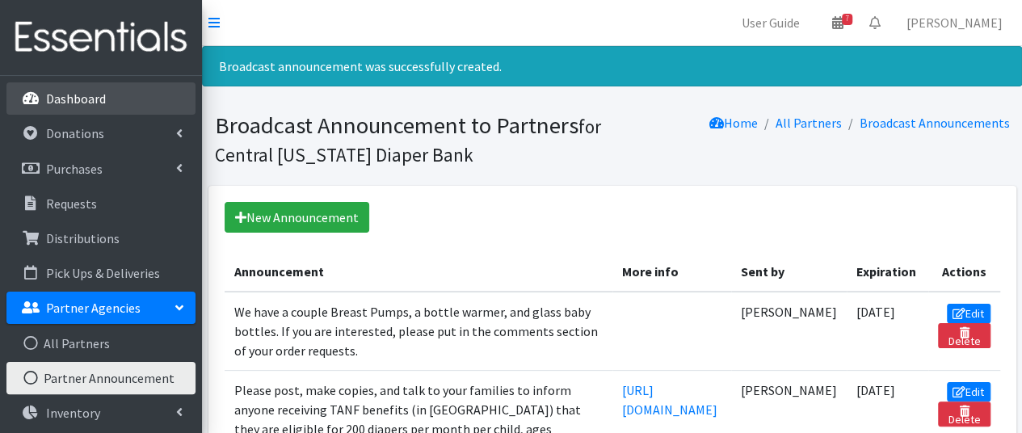
click at [68, 95] on p "Dashboard" at bounding box center [76, 98] width 60 height 16
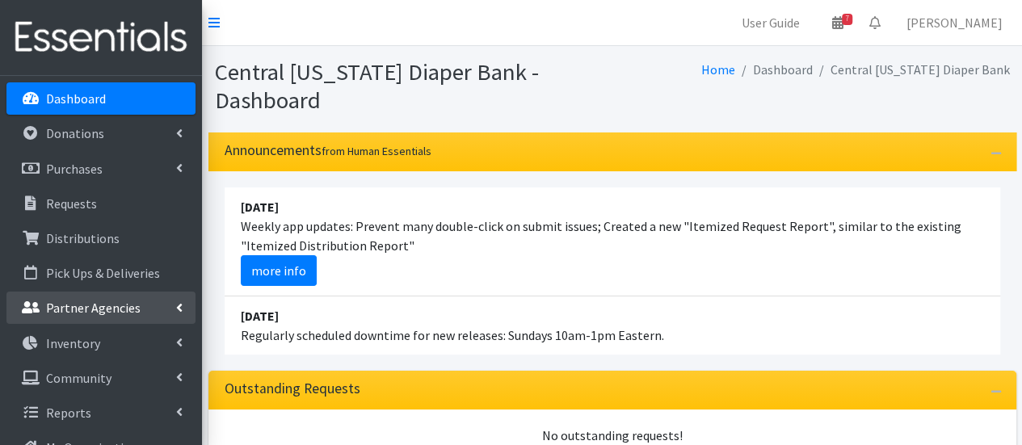
click at [102, 297] on link "Partner Agencies" at bounding box center [100, 308] width 189 height 32
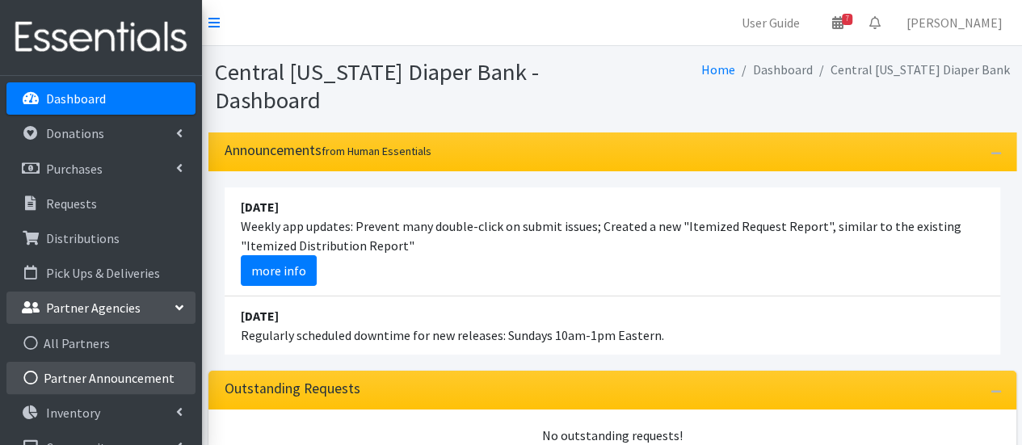
click at [105, 382] on link "Partner Announcement" at bounding box center [100, 378] width 189 height 32
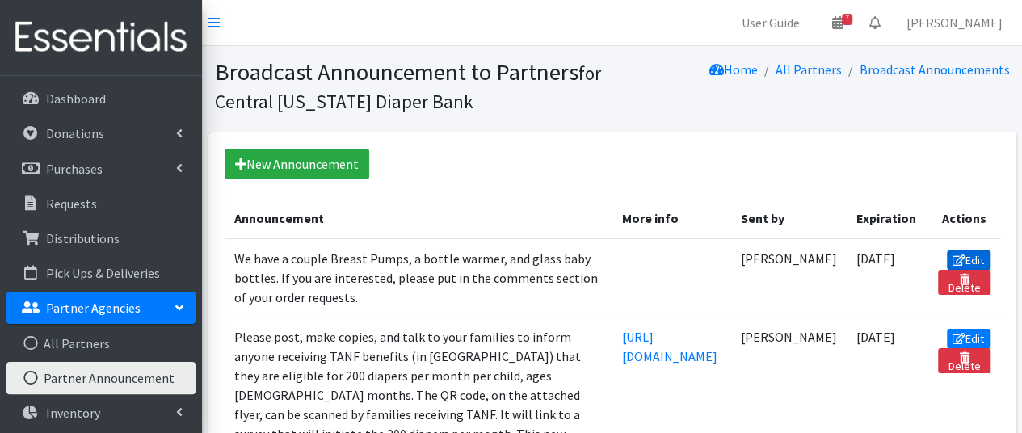
click at [991, 259] on link "Edit" at bounding box center [969, 259] width 44 height 19
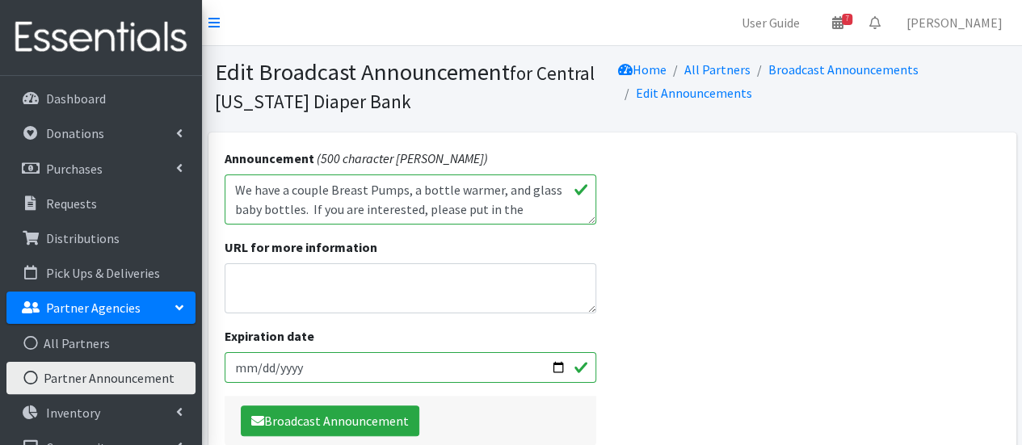
click at [330, 186] on textarea "We have a couple Breast Pumps, a bottle warmer, and glass baby bottles. If you …" at bounding box center [411, 200] width 372 height 50
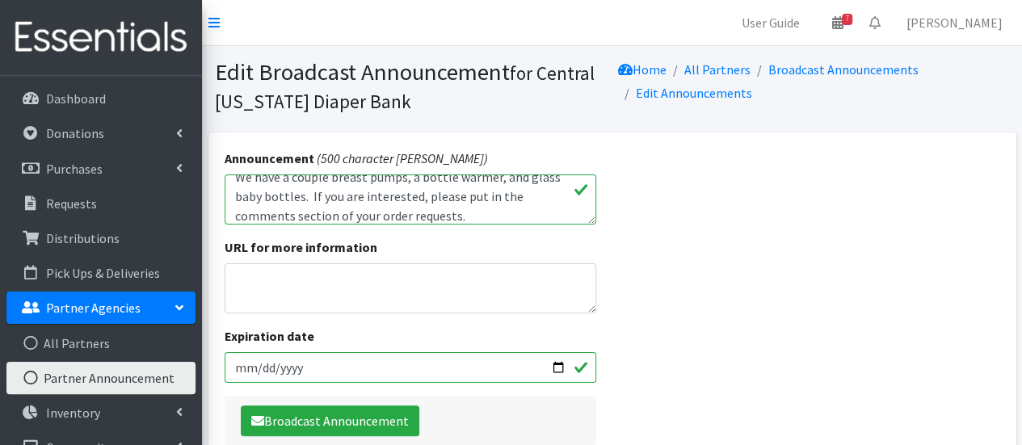
type textarea "We have a couple breast pumps, a bottle warmer, and glass baby bottles. If you …"
click at [322, 324] on div "Announcement (500 character max) We have a couple Breast Pumps, a bottle warmer…" at bounding box center [410, 298] width 404 height 330
click at [321, 416] on button "Broadcast Announcement" at bounding box center [330, 421] width 179 height 31
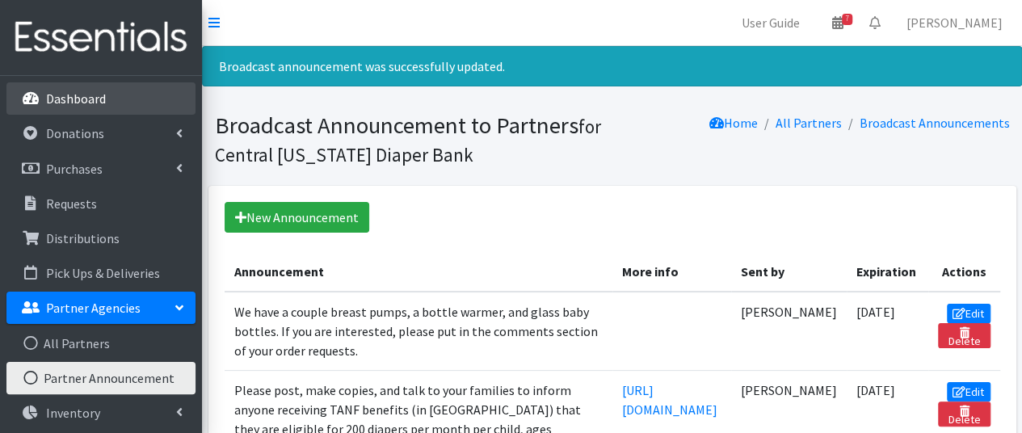
click at [126, 105] on link "Dashboard" at bounding box center [100, 98] width 189 height 32
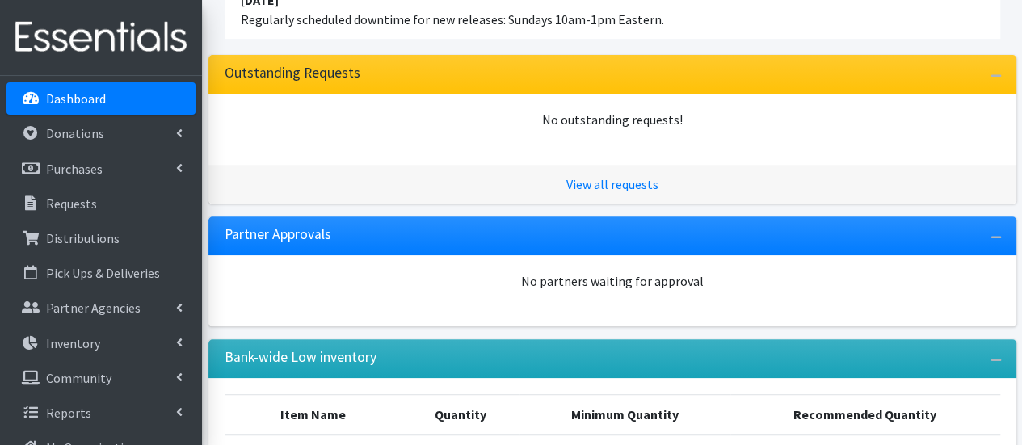
scroll to position [493, 0]
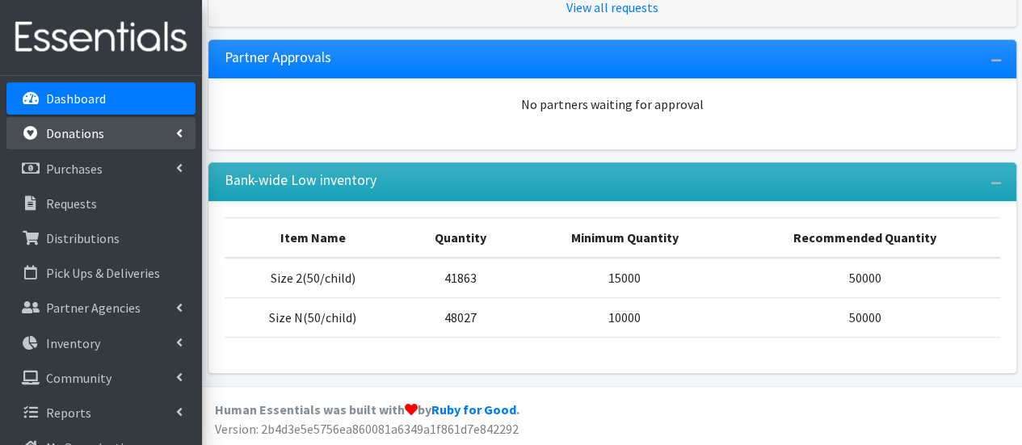
click at [103, 146] on link "Donations" at bounding box center [100, 133] width 189 height 32
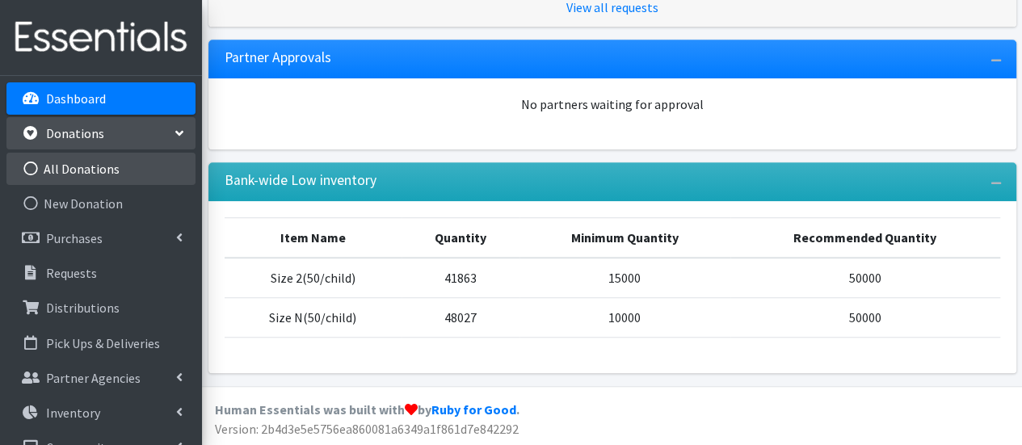
click at [101, 159] on link "All Donations" at bounding box center [100, 169] width 189 height 32
